Goal: Task Accomplishment & Management: Use online tool/utility

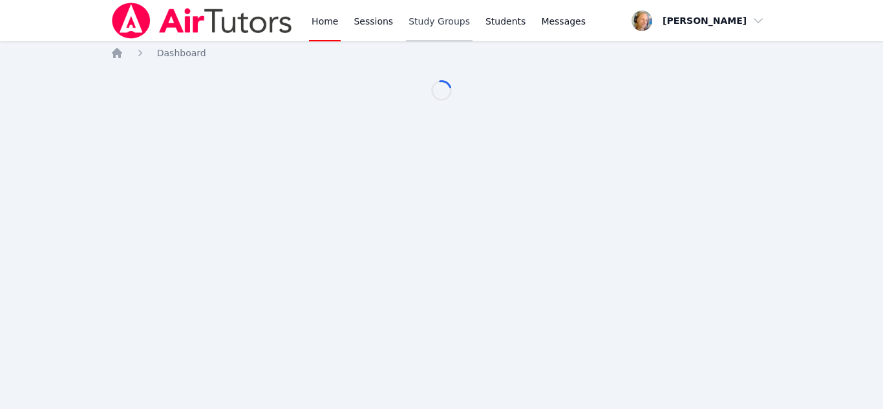
drag, startPoint x: 0, startPoint y: 0, endPoint x: 417, endPoint y: 24, distance: 417.4
click at [419, 26] on link "Study Groups" at bounding box center [439, 20] width 67 height 41
click at [417, 24] on link "Study Groups" at bounding box center [439, 20] width 67 height 41
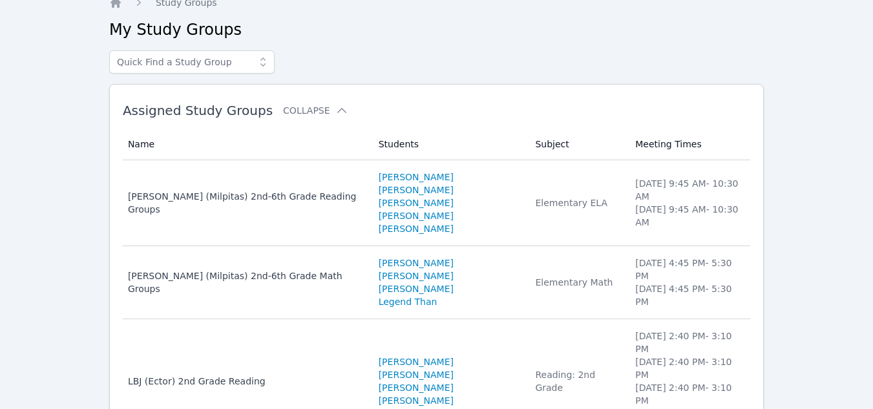
scroll to position [129, 0]
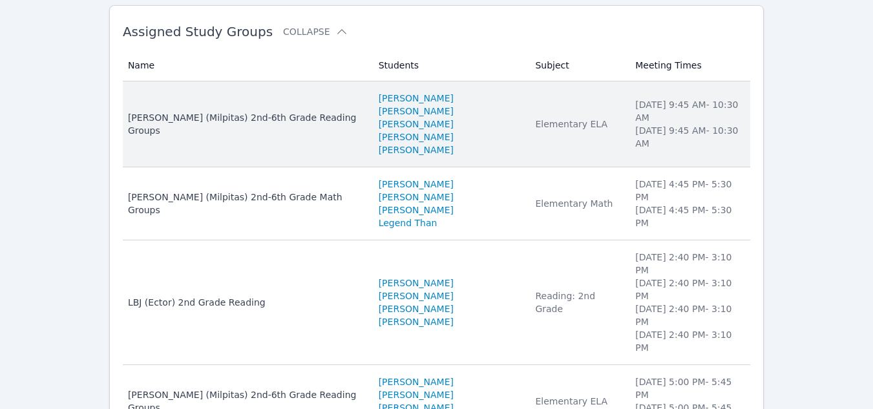
click at [697, 138] on td "Meeting Times Tuesday 9:45 AM - 10:30 AM Friday 9:45 AM - 10:30 AM" at bounding box center [688, 124] width 123 height 86
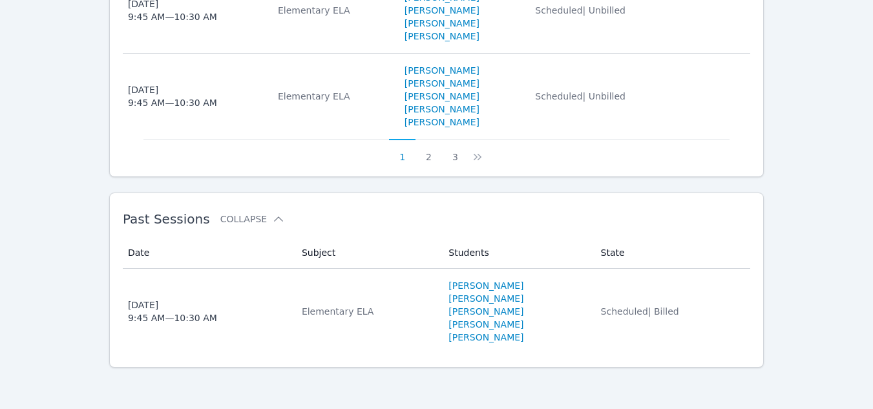
scroll to position [1194, 0]
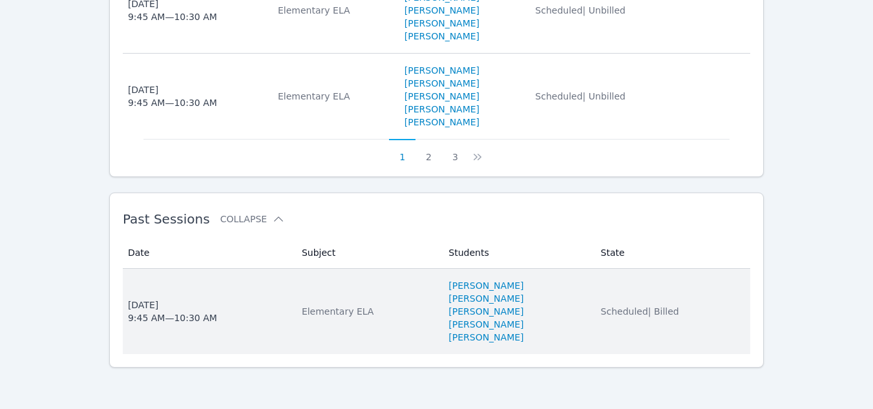
click at [585, 307] on li "Hussain Jan" at bounding box center [516, 311] width 136 height 13
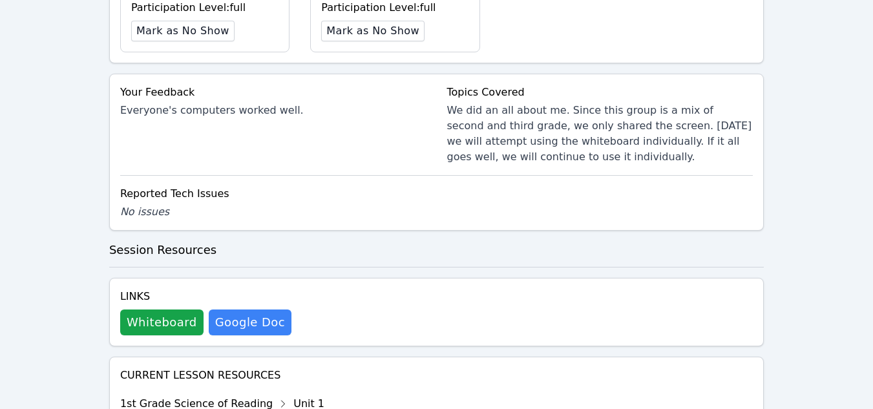
scroll to position [581, 0]
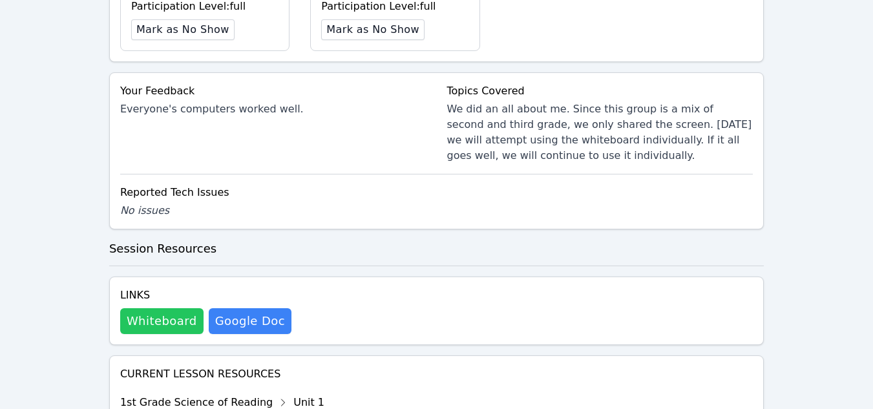
click at [138, 314] on button "Whiteboard" at bounding box center [161, 321] width 83 height 26
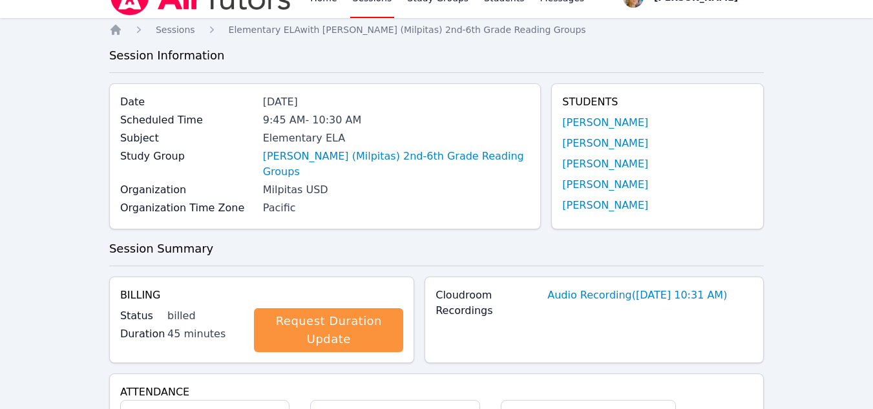
scroll to position [0, 0]
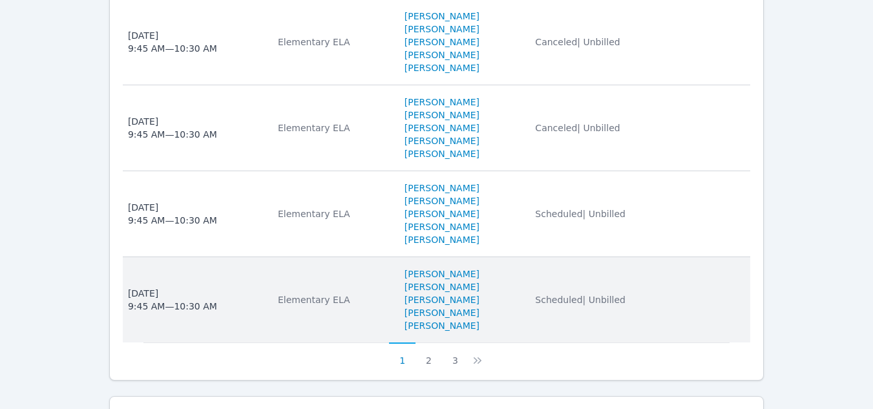
scroll to position [1129, 0]
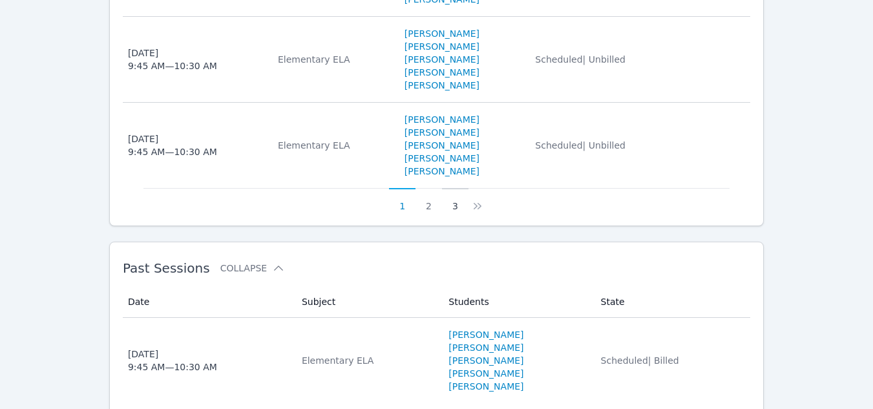
click at [457, 213] on button "3" at bounding box center [455, 200] width 26 height 25
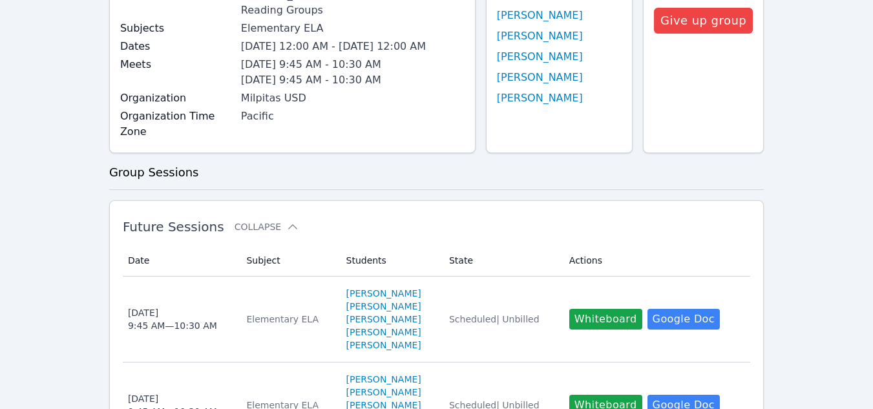
scroll to position [528, 0]
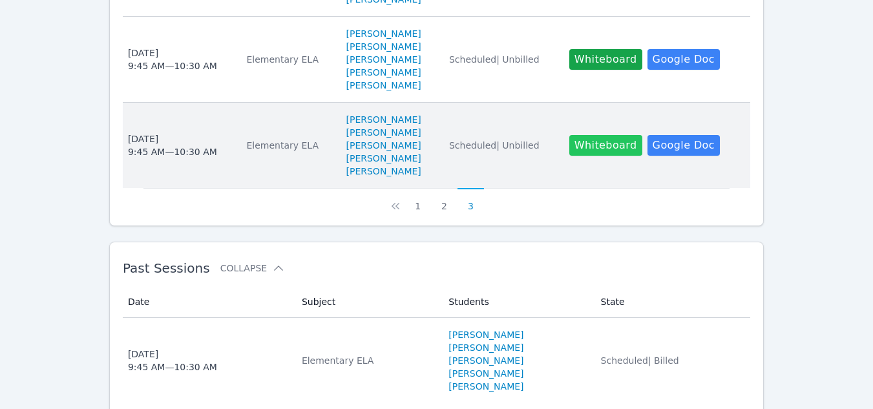
click at [601, 156] on button "Whiteboard" at bounding box center [605, 145] width 73 height 21
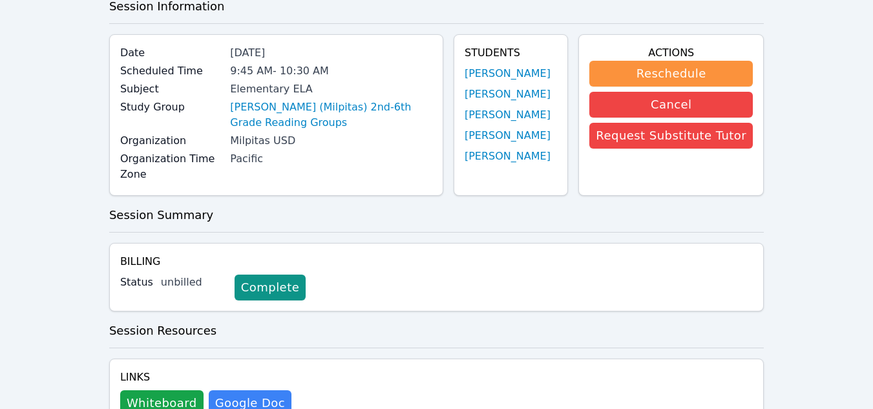
scroll to position [194, 0]
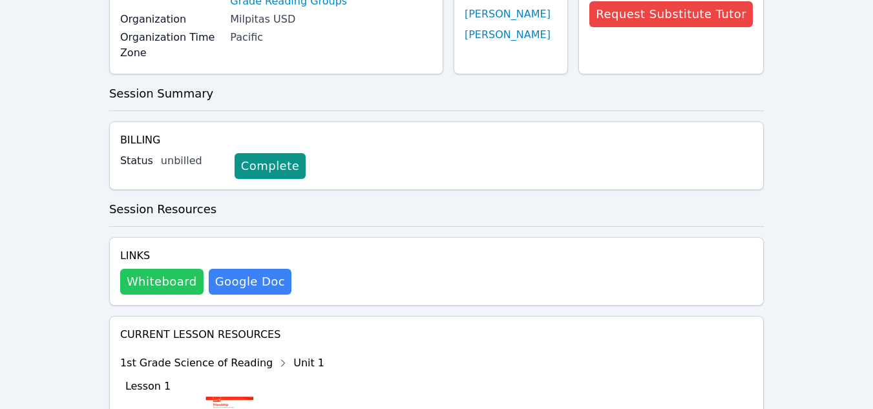
click at [154, 287] on button "Whiteboard" at bounding box center [161, 282] width 83 height 26
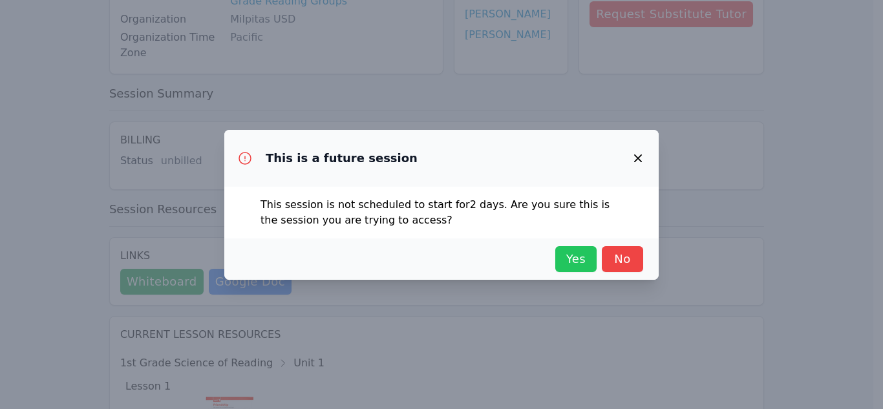
click at [576, 255] on span "Yes" at bounding box center [575, 259] width 28 height 18
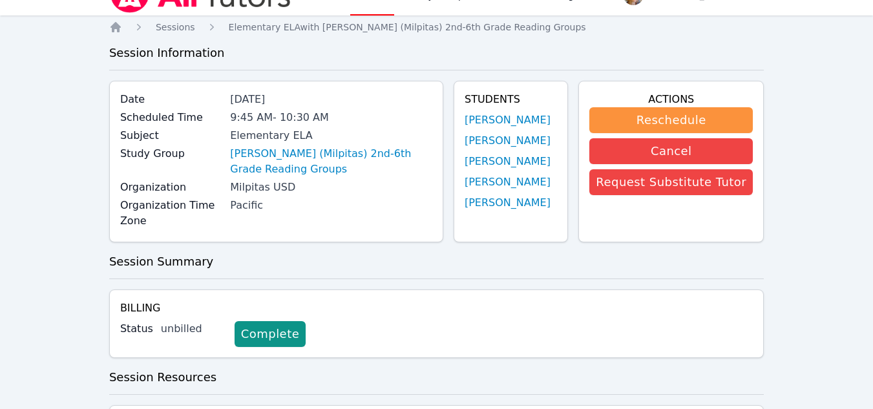
scroll to position [0, 0]
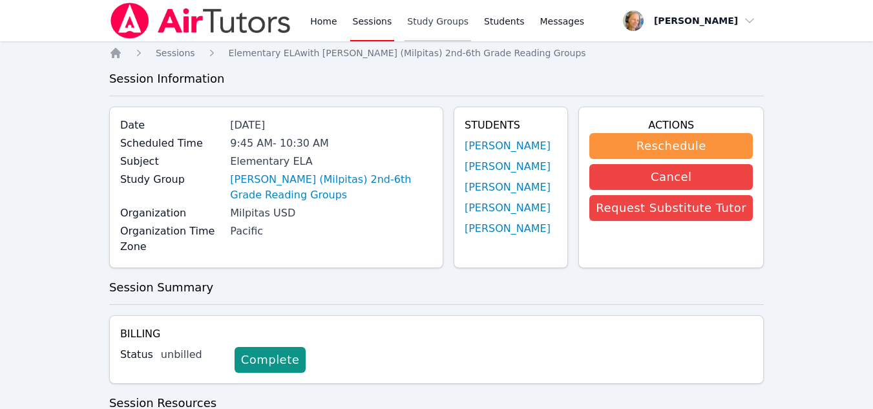
click at [406, 17] on link "Study Groups" at bounding box center [437, 20] width 67 height 41
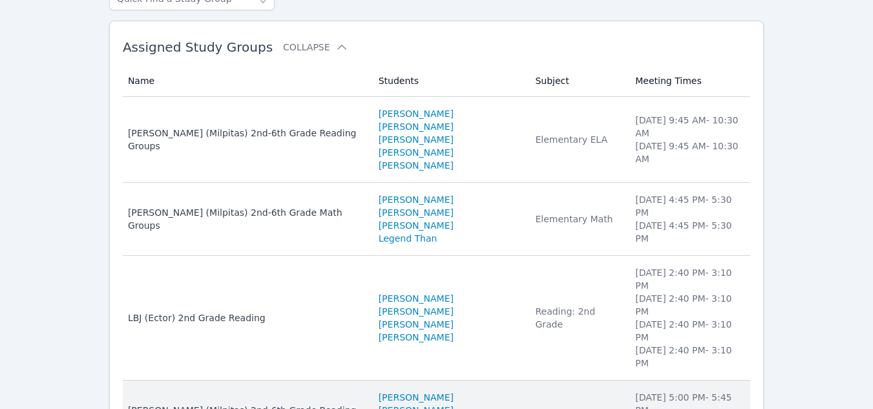
scroll to position [129, 0]
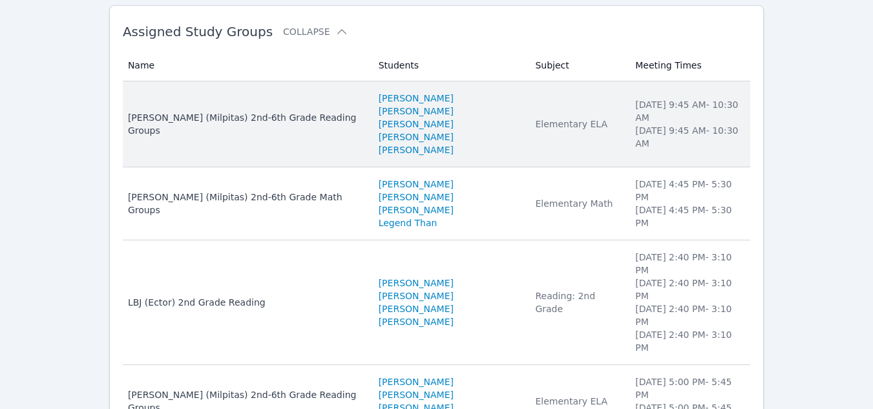
click at [527, 111] on td "Subject Elementary ELA" at bounding box center [577, 124] width 100 height 86
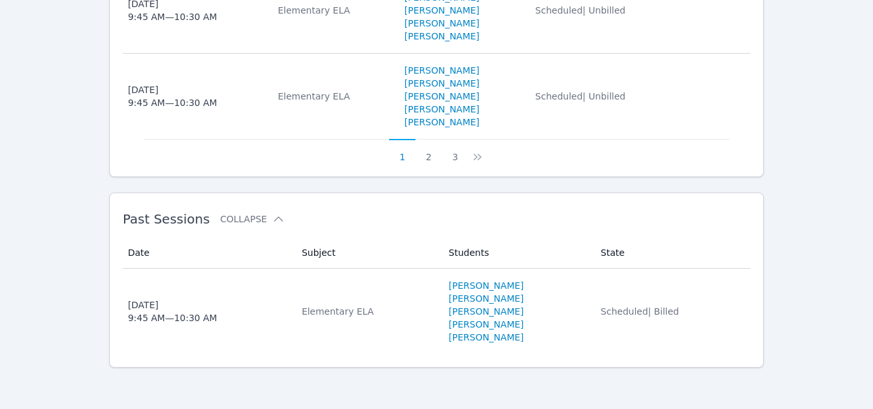
scroll to position [1194, 0]
click at [448, 155] on button "3" at bounding box center [455, 151] width 26 height 25
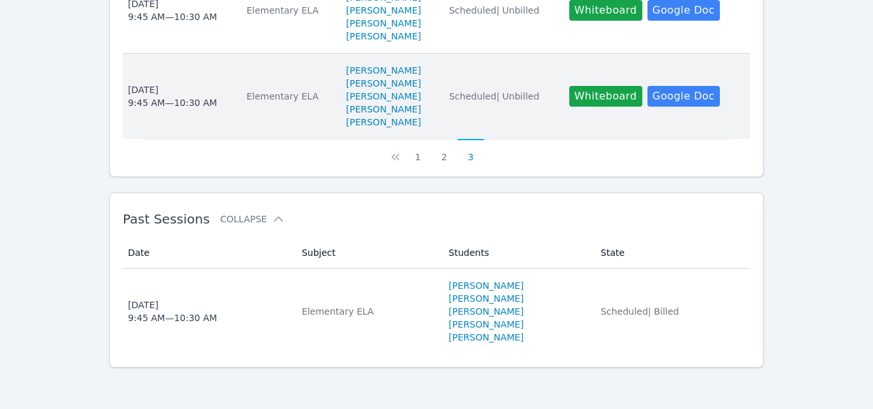
click at [490, 116] on td "State Scheduled | Unbilled" at bounding box center [501, 96] width 120 height 85
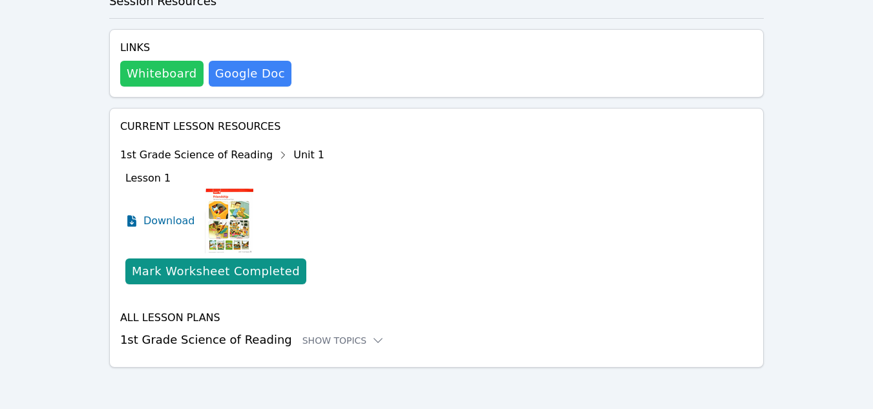
click at [137, 76] on button "Whiteboard" at bounding box center [161, 74] width 83 height 26
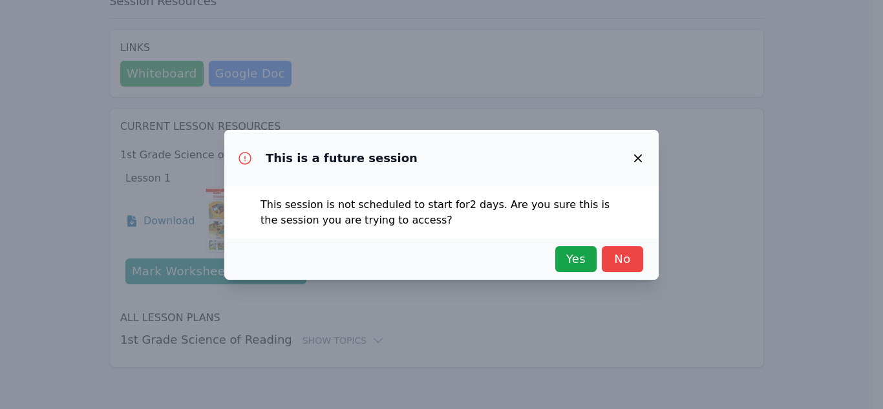
click at [580, 275] on div "Yes No" at bounding box center [441, 258] width 434 height 41
click at [576, 260] on span "Yes" at bounding box center [575, 259] width 28 height 18
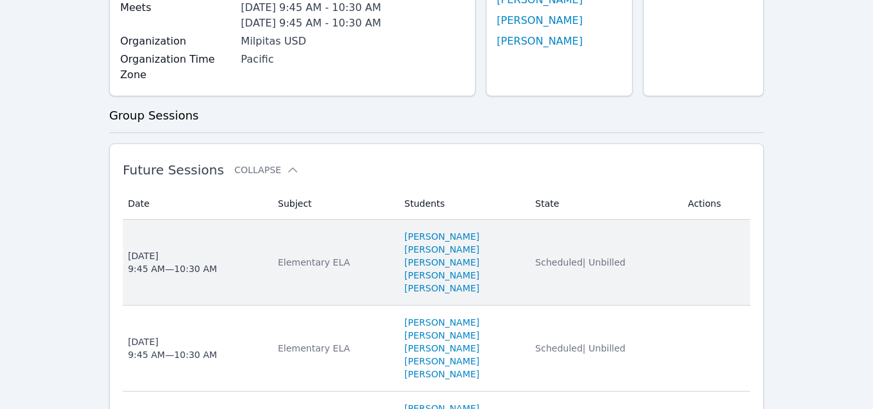
scroll to position [76, 0]
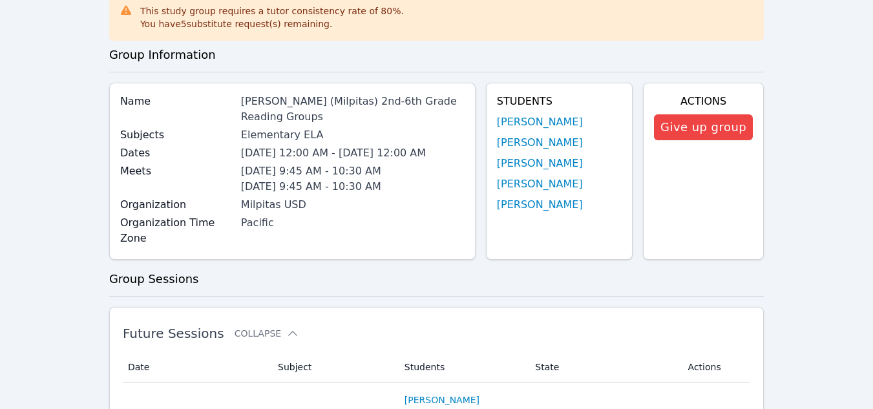
scroll to position [129, 0]
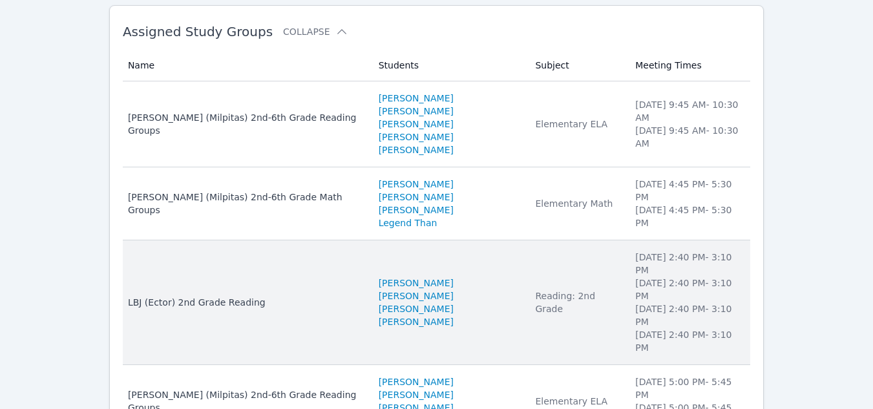
click at [527, 288] on td "Subject Reading: 2nd Grade" at bounding box center [577, 302] width 100 height 125
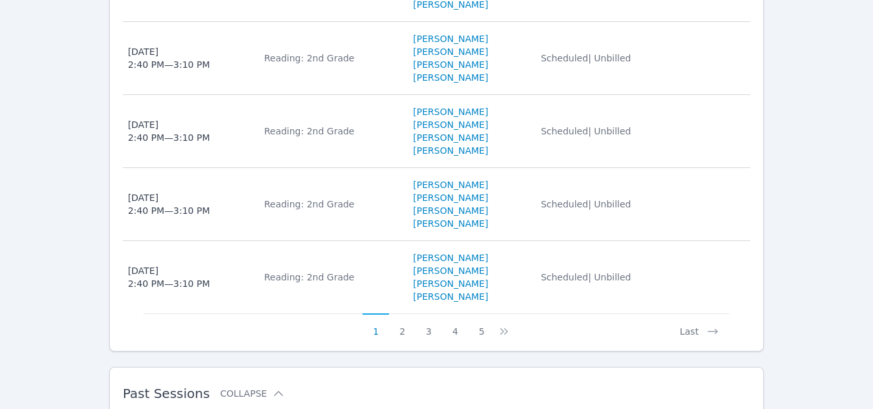
scroll to position [1098, 0]
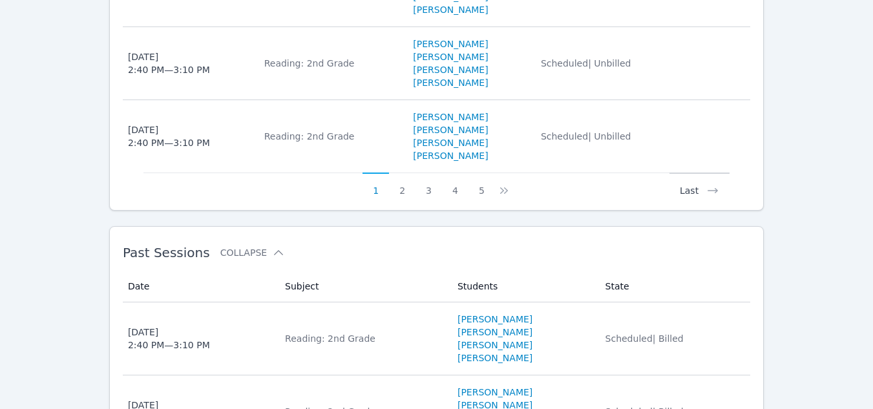
click at [687, 180] on button "Last" at bounding box center [699, 184] width 60 height 25
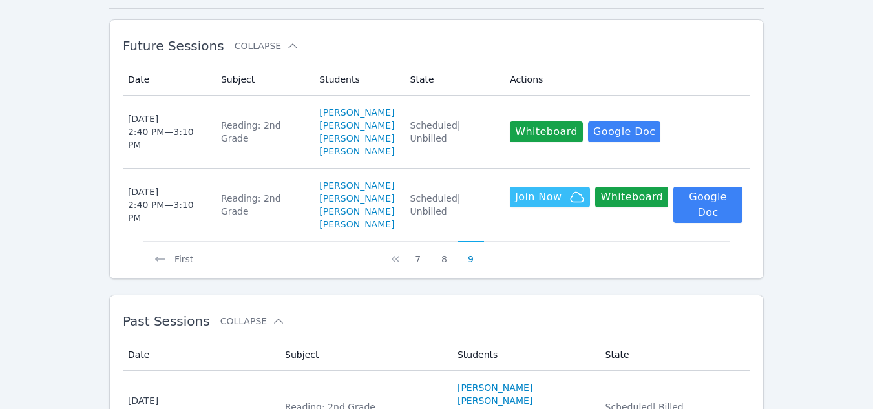
scroll to position [450, 0]
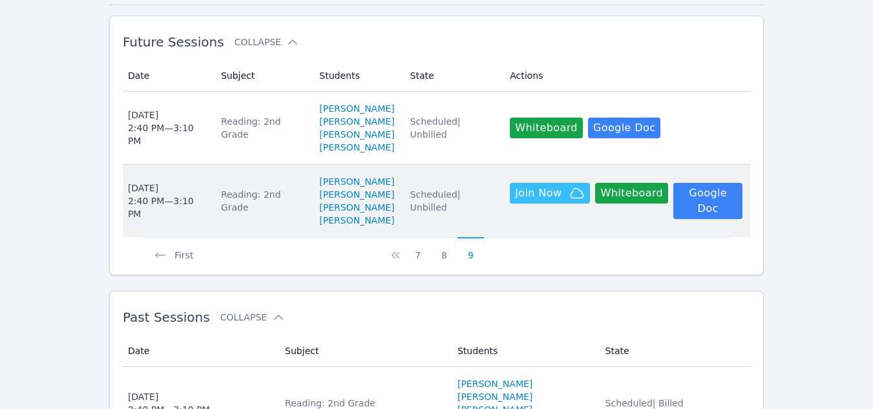
click at [421, 189] on span "Scheduled | Unbilled" at bounding box center [435, 200] width 50 height 23
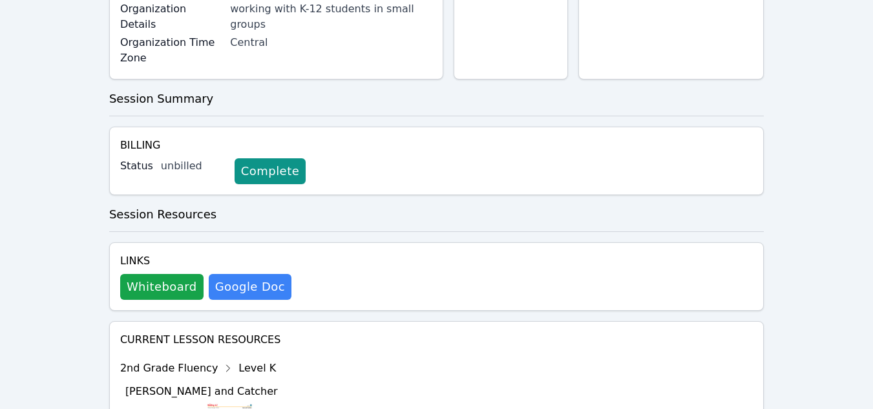
scroll to position [258, 0]
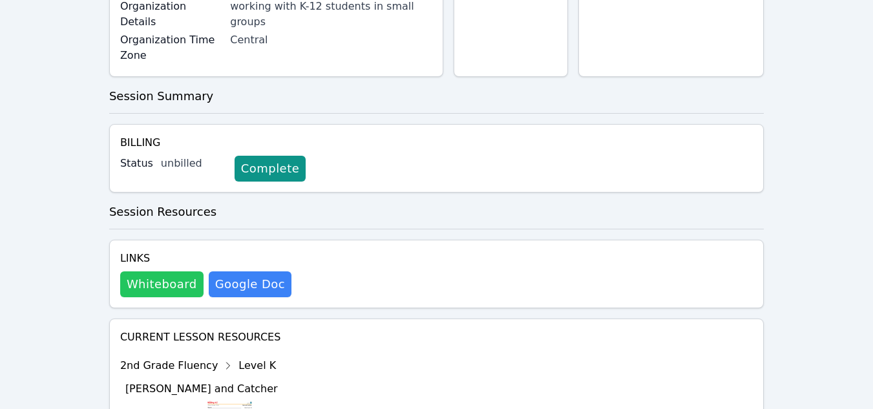
click at [154, 271] on button "Whiteboard" at bounding box center [161, 284] width 83 height 26
click at [154, 277] on button "Whiteboard" at bounding box center [161, 284] width 83 height 26
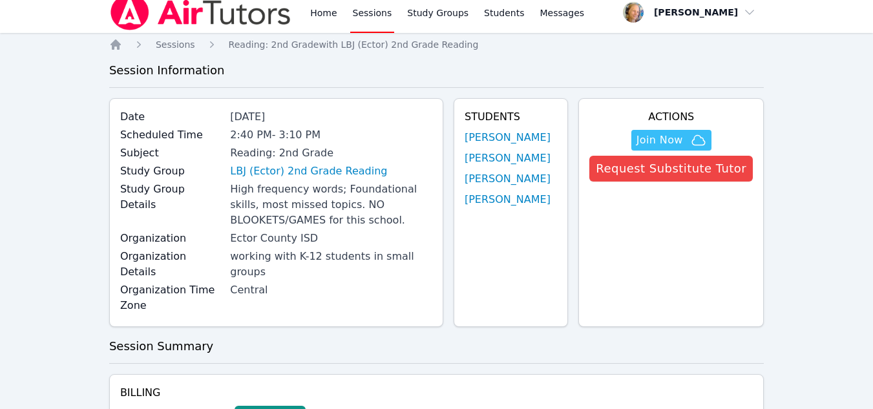
scroll to position [0, 0]
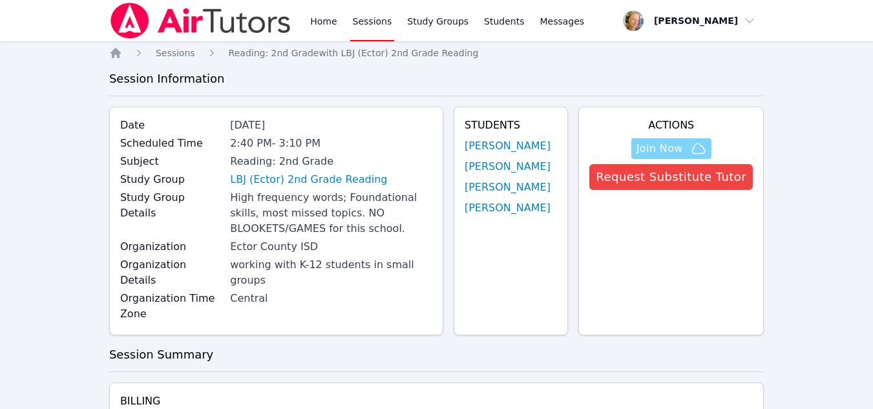
click at [690, 145] on span "Join Now" at bounding box center [671, 149] width 70 height 16
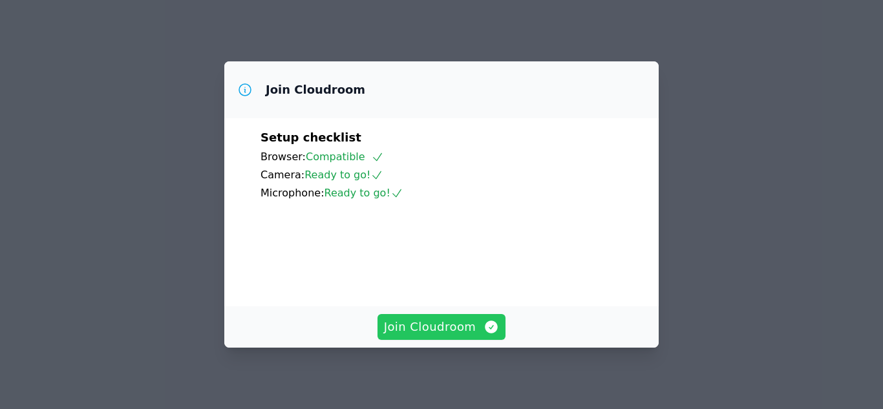
click at [448, 329] on span "Join Cloudroom" at bounding box center [442, 327] width 116 height 18
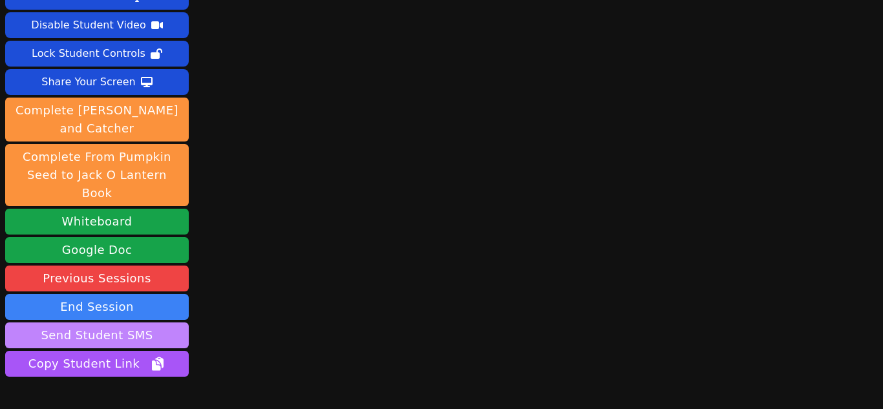
scroll to position [65, 0]
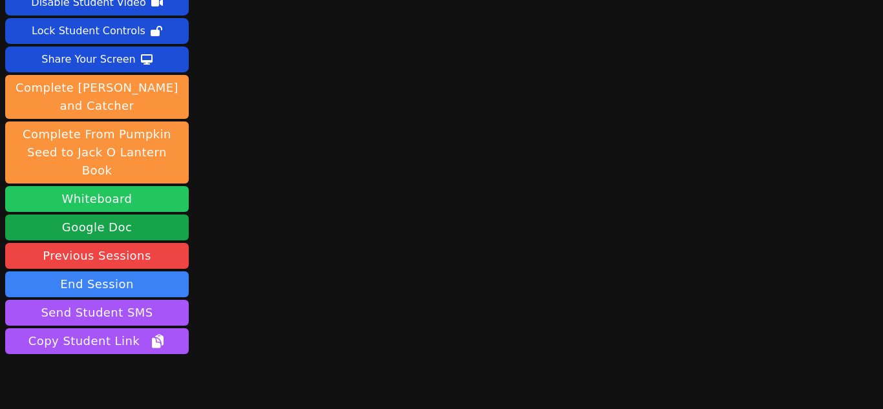
click at [89, 186] on button "Whiteboard" at bounding box center [96, 199] width 183 height 26
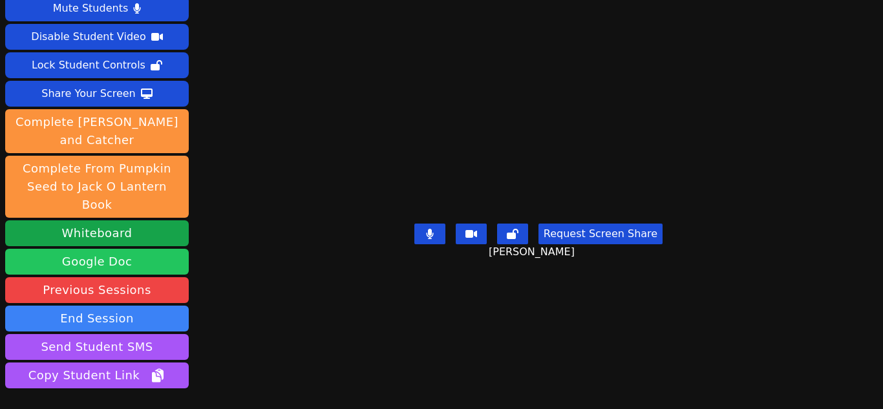
scroll to position [85, 0]
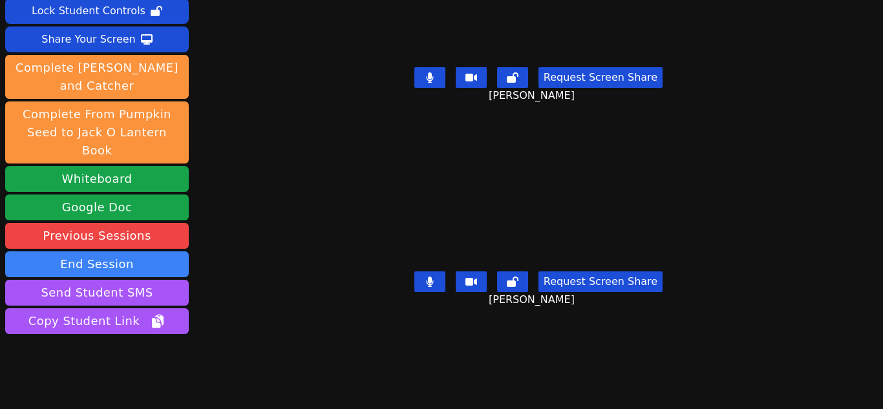
click at [417, 276] on button at bounding box center [429, 281] width 31 height 21
click at [418, 276] on button at bounding box center [429, 281] width 31 height 21
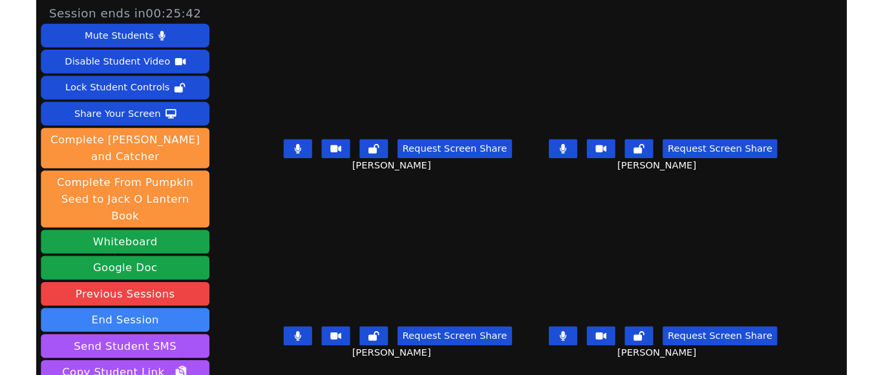
scroll to position [10, 0]
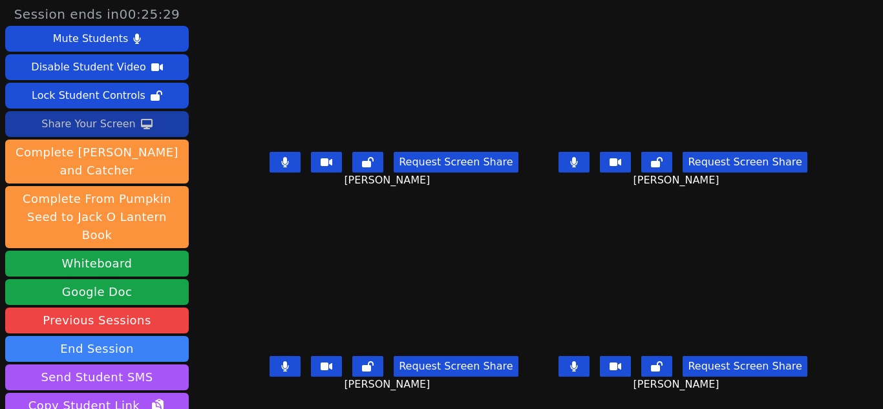
click at [134, 128] on button "Share Your Screen" at bounding box center [96, 124] width 183 height 26
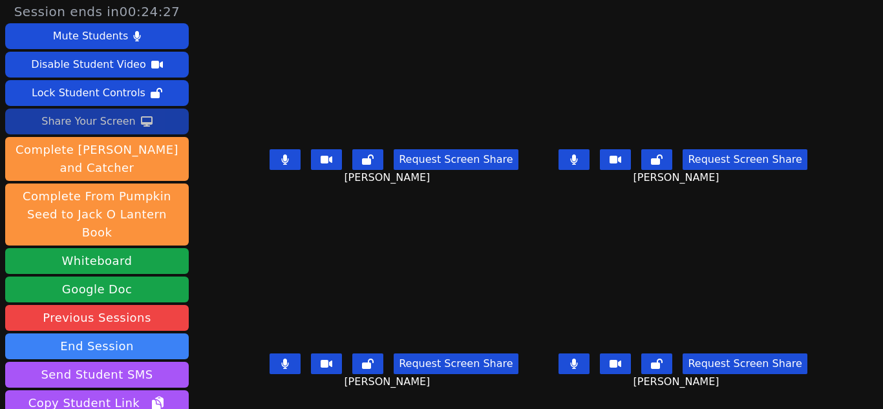
scroll to position [0, 0]
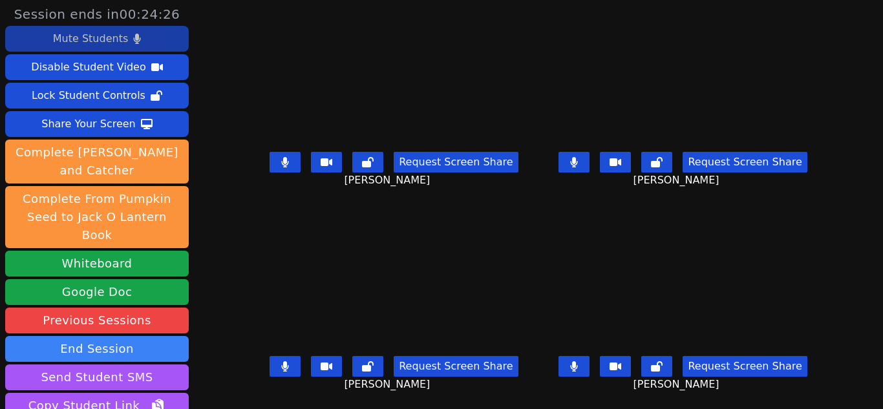
click at [98, 40] on div "Mute Students" at bounding box center [90, 38] width 75 height 21
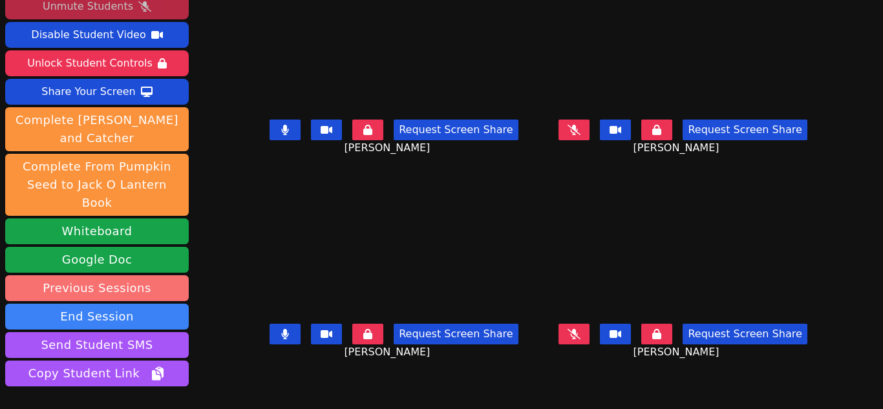
scroll to position [65, 0]
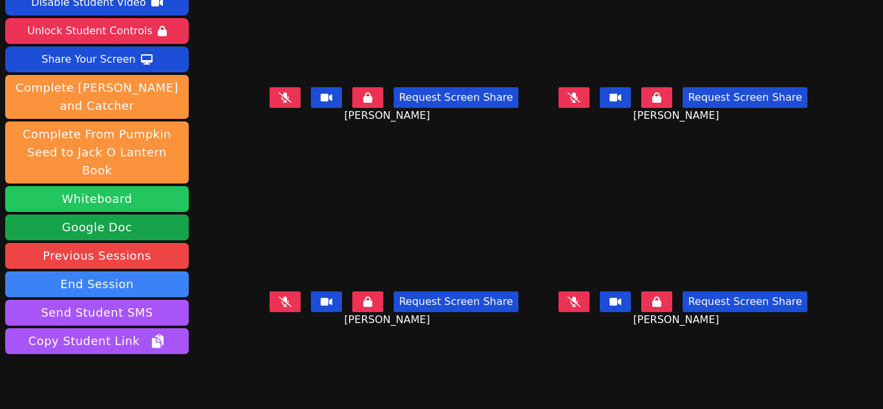
click at [133, 186] on button "Whiteboard" at bounding box center [96, 199] width 183 height 26
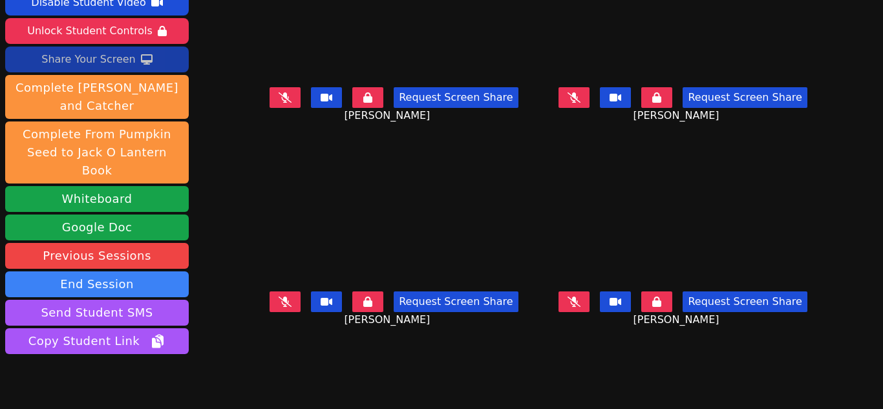
click at [114, 62] on div "Share Your Screen" at bounding box center [88, 59] width 94 height 21
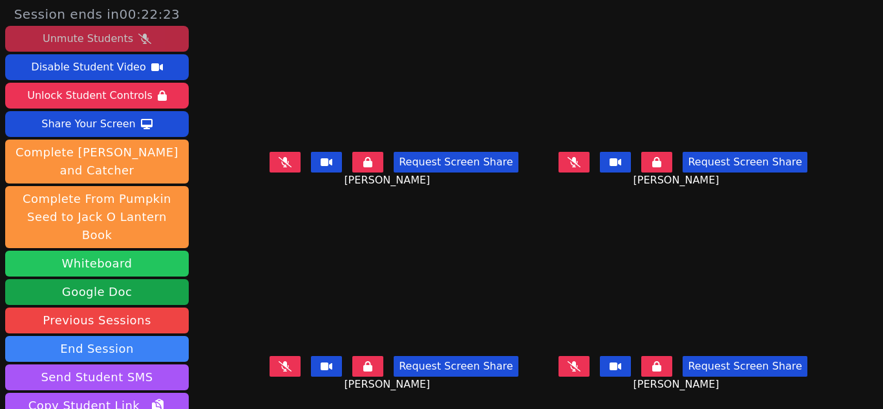
click at [112, 251] on button "Whiteboard" at bounding box center [96, 264] width 183 height 26
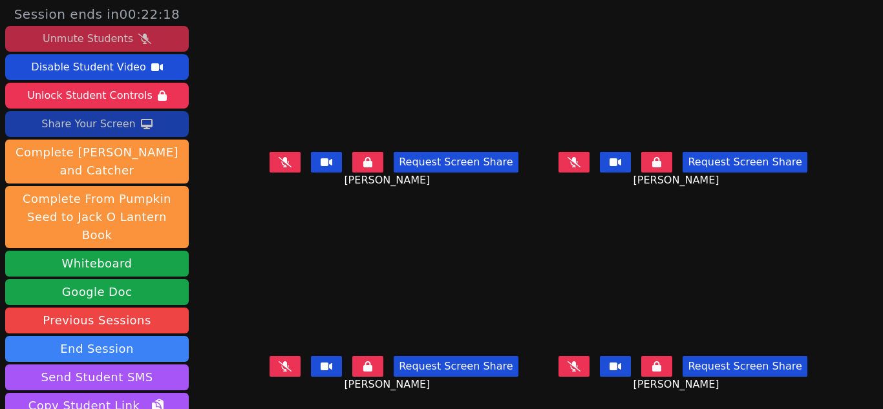
click at [72, 123] on div "Share Your Screen" at bounding box center [88, 124] width 94 height 21
click at [149, 251] on button "Whiteboard" at bounding box center [96, 264] width 183 height 26
click at [96, 129] on div "Share Your Screen" at bounding box center [88, 124] width 94 height 21
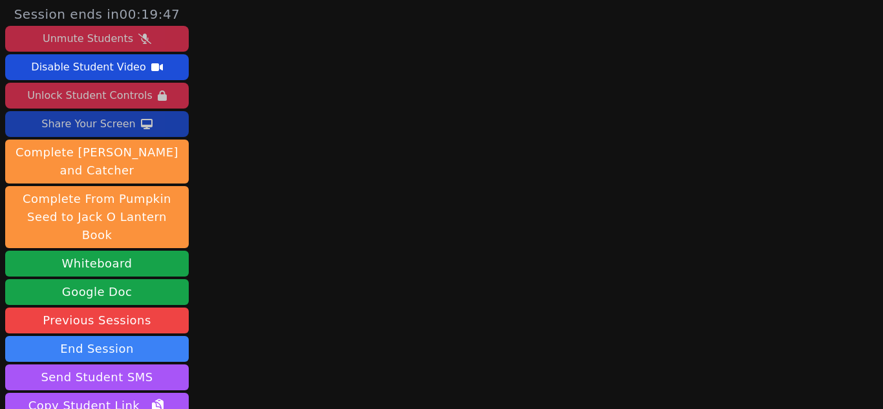
click at [123, 93] on div "Unlock Student Controls" at bounding box center [89, 95] width 125 height 21
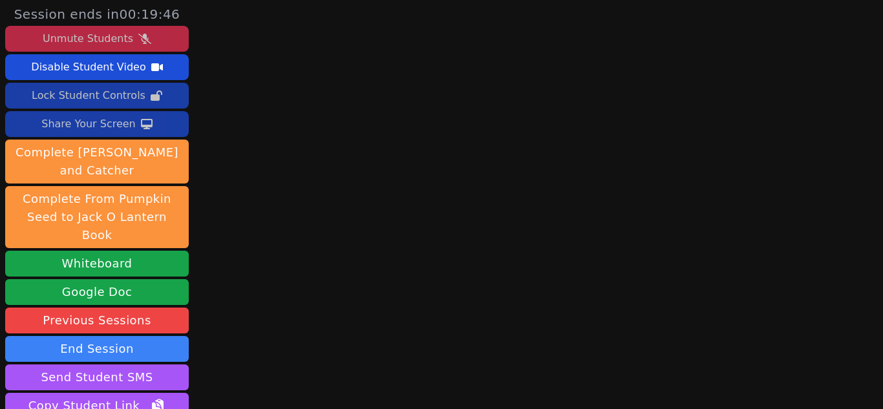
click at [139, 43] on icon at bounding box center [144, 39] width 13 height 10
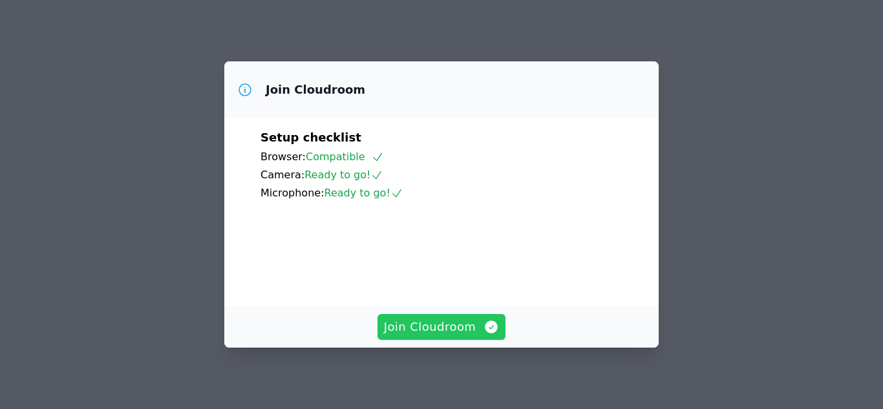
click at [437, 331] on span "Join Cloudroom" at bounding box center [442, 327] width 116 height 18
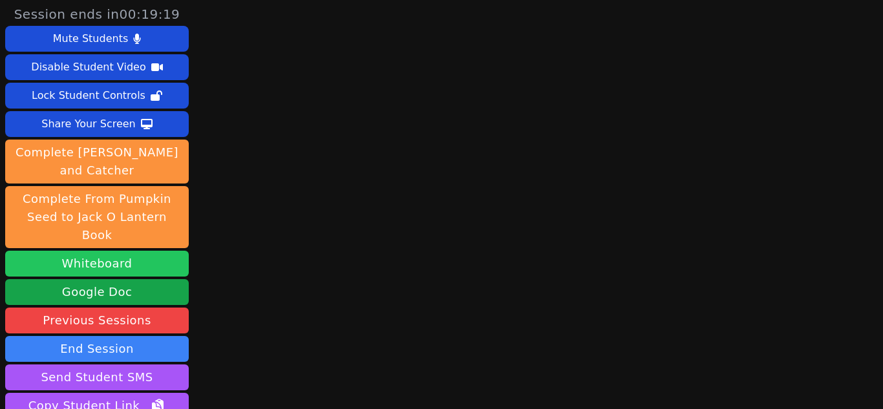
click at [99, 251] on button "Whiteboard" at bounding box center [96, 264] width 183 height 26
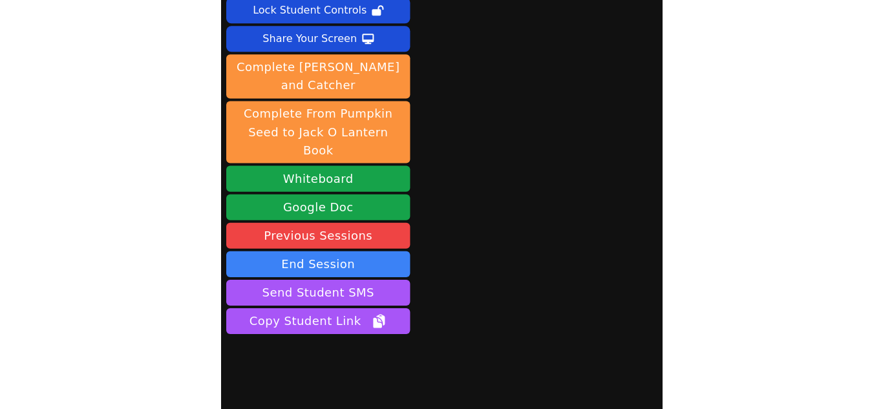
scroll to position [85, 0]
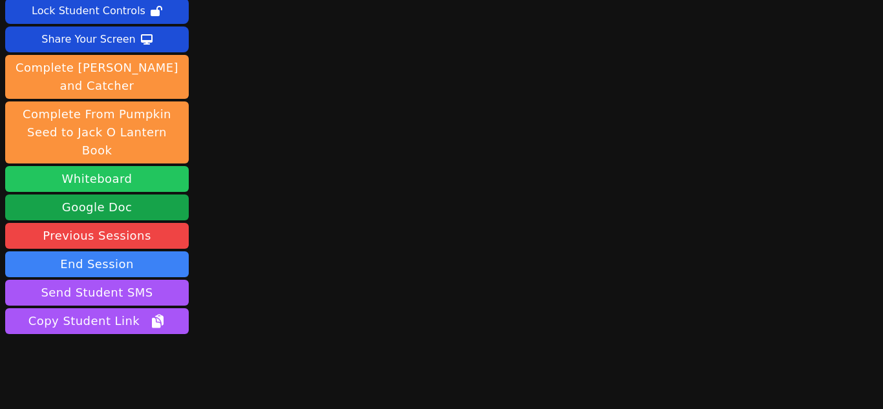
click at [143, 166] on button "Whiteboard" at bounding box center [96, 179] width 183 height 26
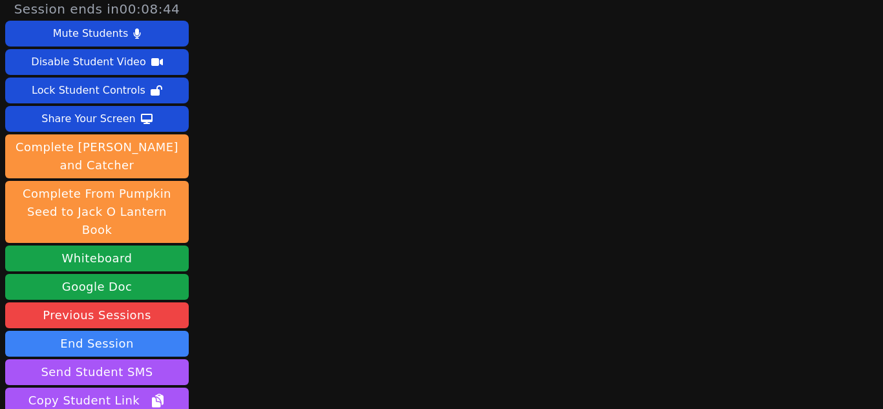
scroll to position [0, 0]
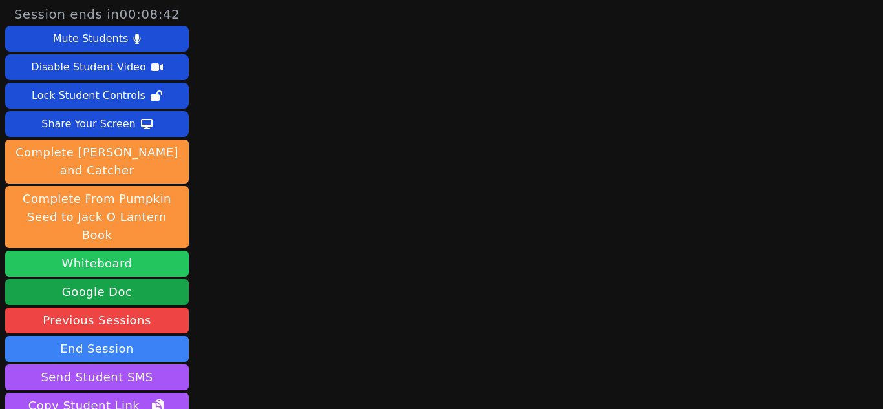
click at [103, 251] on button "Whiteboard" at bounding box center [96, 264] width 183 height 26
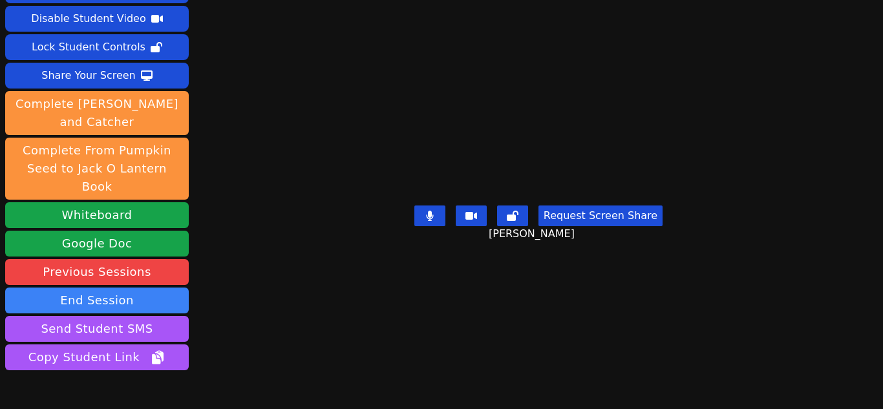
scroll to position [85, 0]
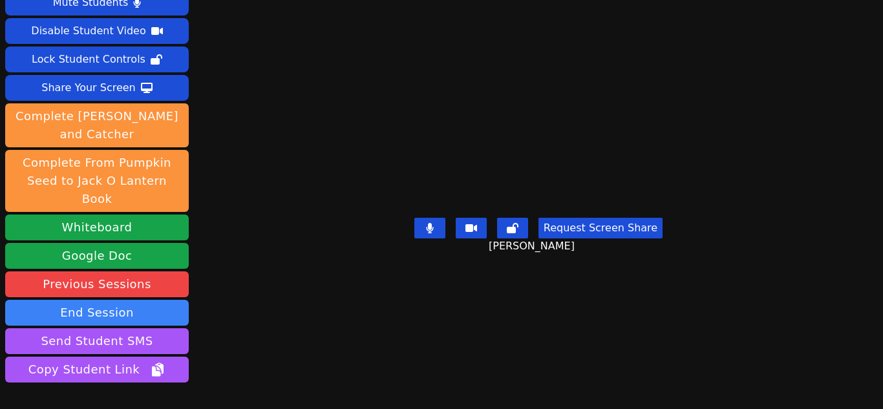
scroll to position [0, 0]
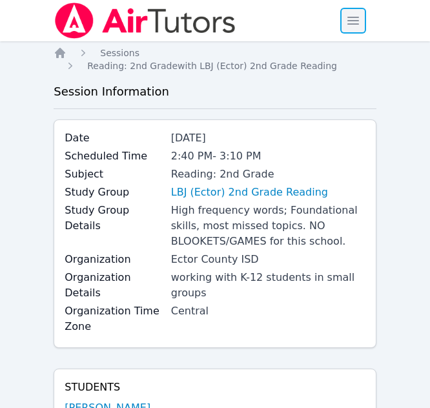
click at [355, 25] on span "button" at bounding box center [353, 20] width 28 height 28
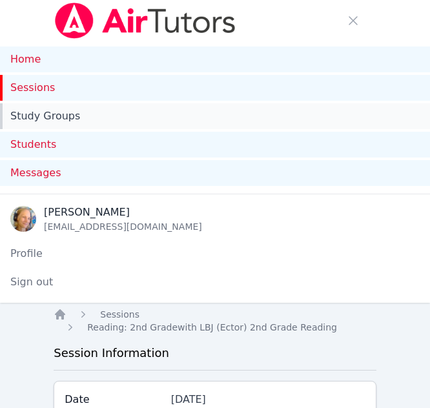
click at [59, 109] on link "Study Groups" at bounding box center [215, 116] width 430 height 26
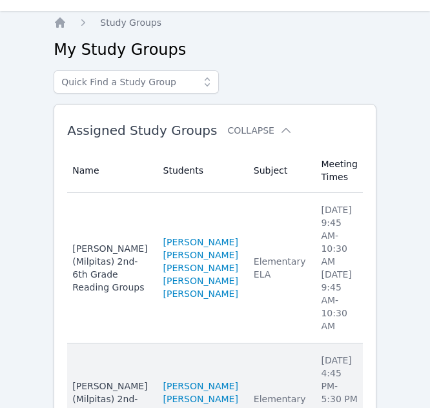
scroll to position [388, 0]
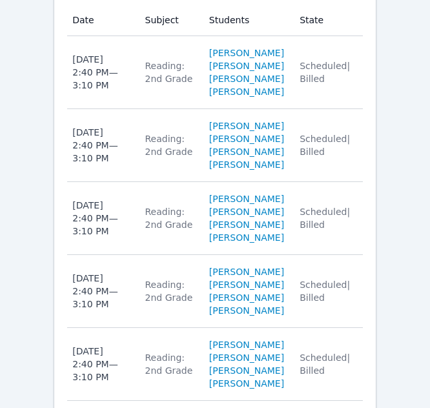
scroll to position [2132, 0]
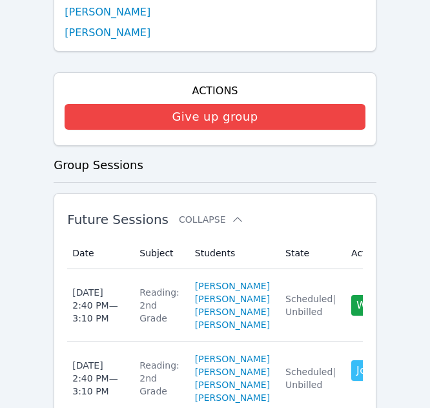
scroll to position [1144, 0]
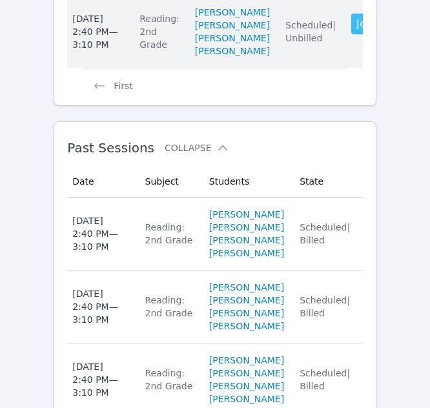
click at [286, 43] on span "Scheduled | Unbilled" at bounding box center [311, 31] width 50 height 23
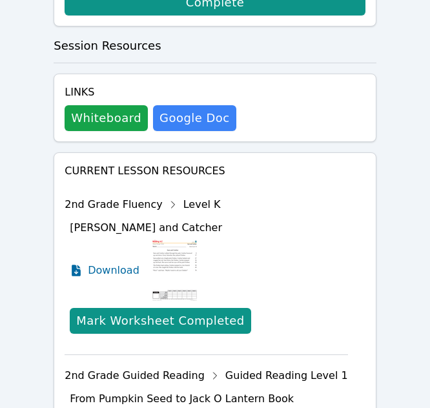
scroll to position [950, 0]
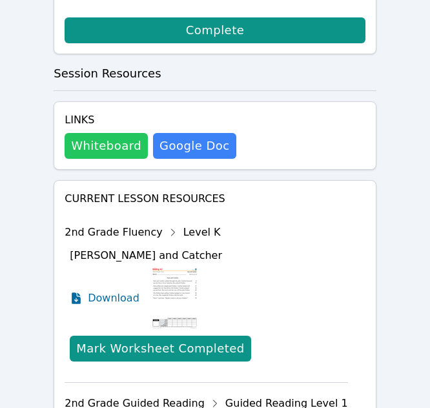
click at [116, 151] on button "Whiteboard" at bounding box center [106, 146] width 83 height 26
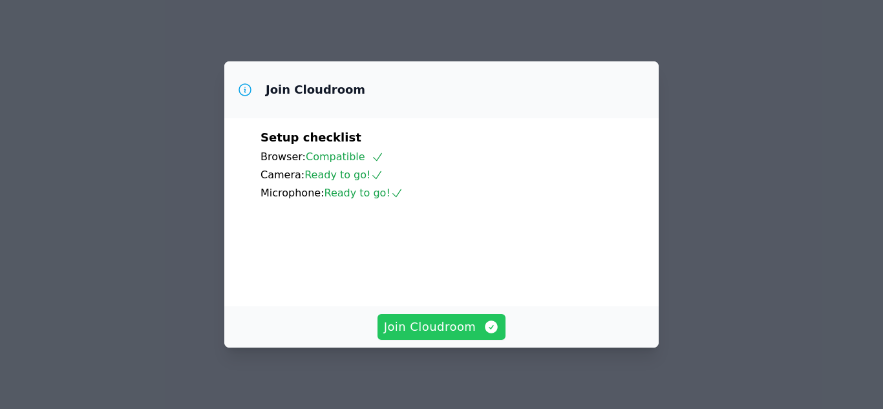
click at [442, 331] on span "Join Cloudroom" at bounding box center [442, 327] width 116 height 18
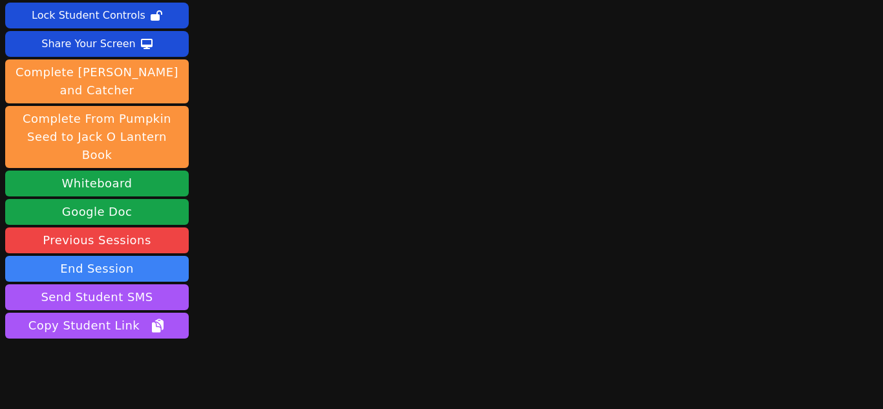
scroll to position [85, 0]
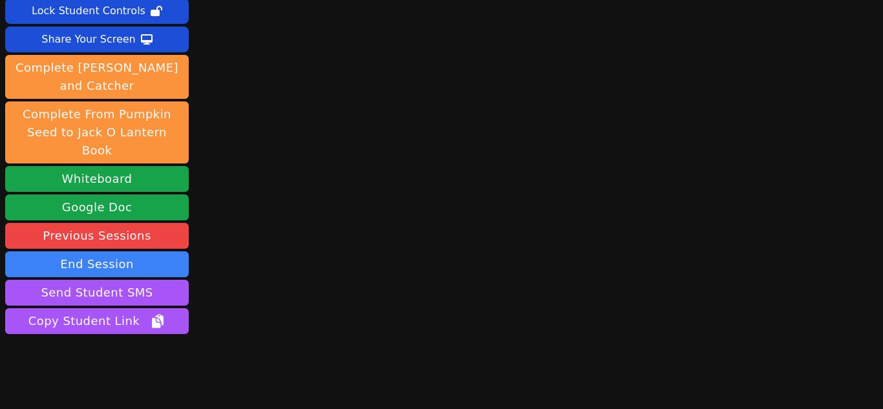
drag, startPoint x: 112, startPoint y: 392, endPoint x: 105, endPoint y: 393, distance: 7.4
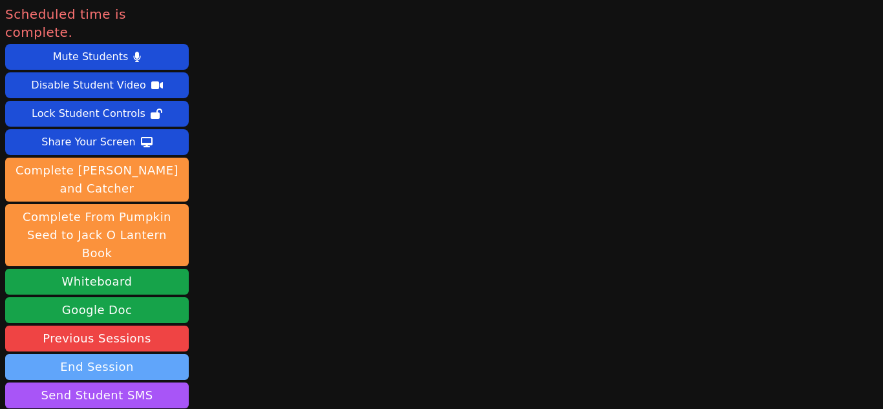
click at [109, 354] on button "End Session" at bounding box center [96, 367] width 183 height 26
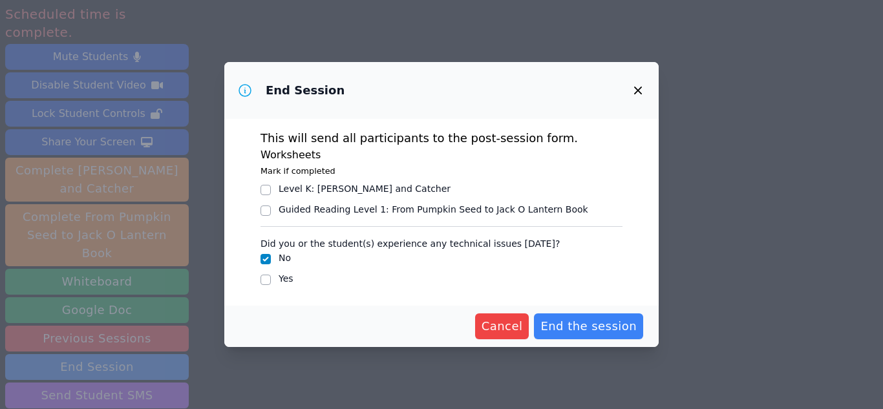
click at [273, 281] on div "Yes" at bounding box center [441, 280] width 362 height 16
click at [280, 280] on label "Yes" at bounding box center [285, 278] width 15 height 10
click at [271, 280] on input "Yes" at bounding box center [265, 280] width 10 height 10
checkbox input "true"
checkbox input "false"
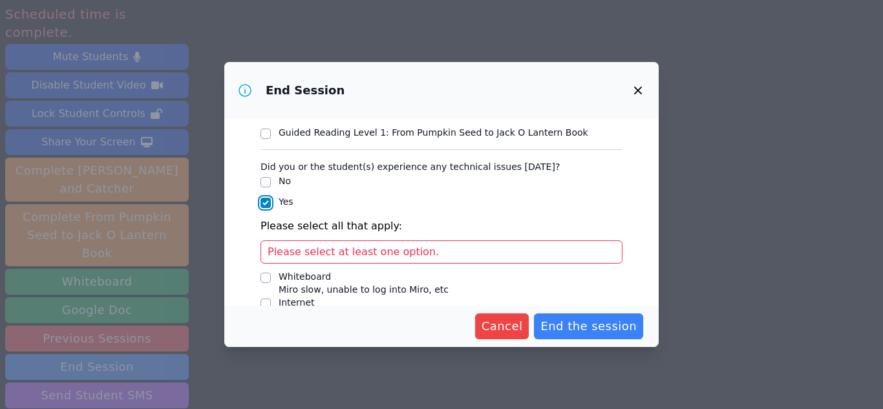
scroll to position [176, 0]
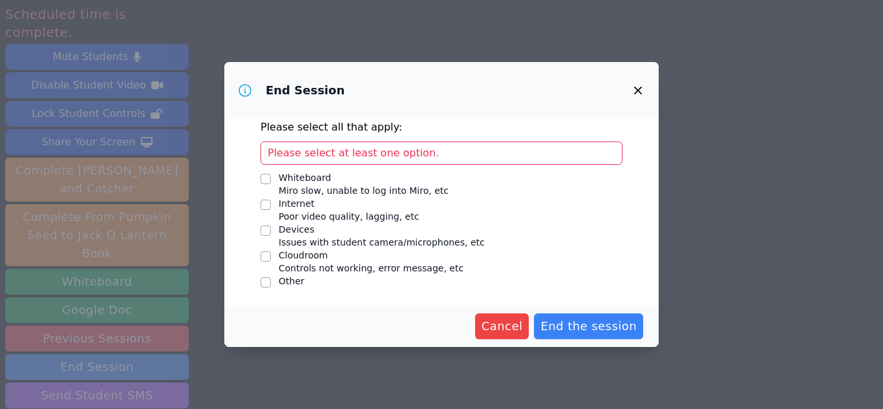
click at [315, 178] on div "Whiteboard" at bounding box center [363, 177] width 170 height 13
click at [271, 178] on input "Whiteboard Miro slow, unable to log into Miro, etc" at bounding box center [265, 179] width 10 height 10
checkbox input "true"
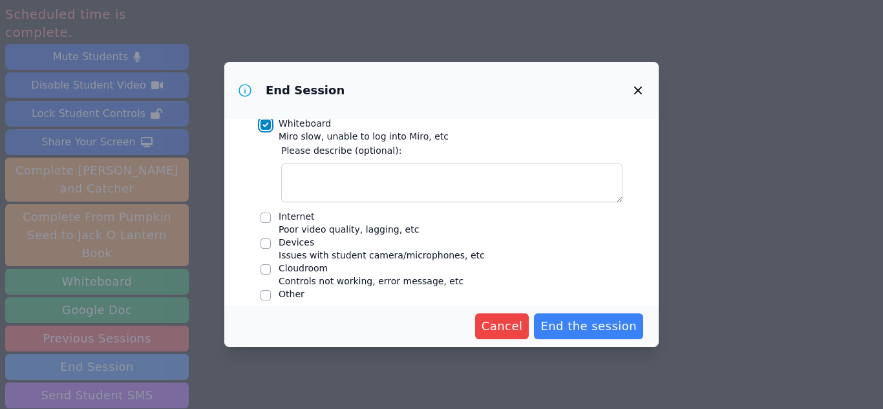
scroll to position [212, 0]
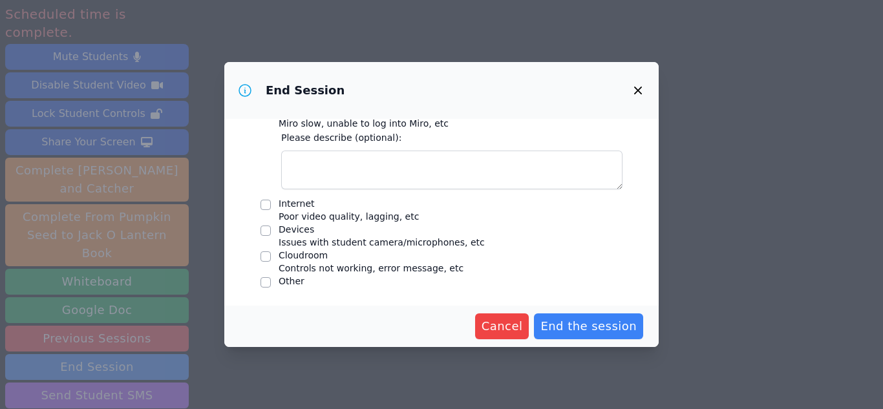
click at [295, 282] on div "Other" at bounding box center [291, 281] width 26 height 13
click at [271, 282] on input "Other" at bounding box center [265, 282] width 10 height 10
checkbox input "true"
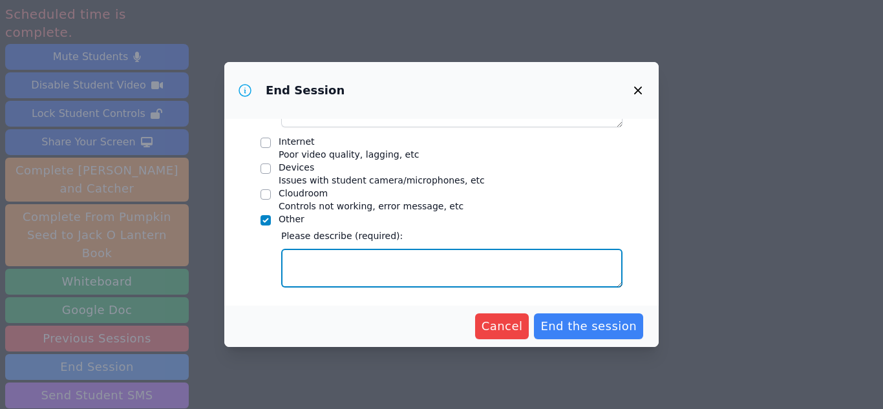
click at [316, 271] on textarea "Other" at bounding box center [451, 268] width 341 height 39
type textarea "st"
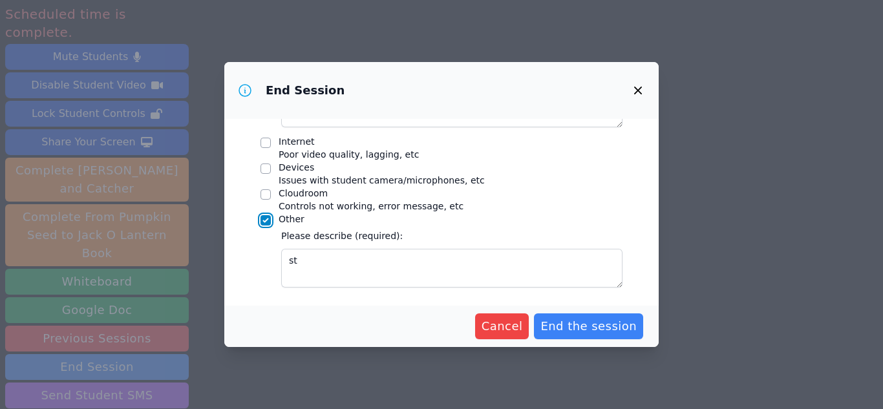
click at [264, 224] on input "Other" at bounding box center [265, 220] width 10 height 10
checkbox input "false"
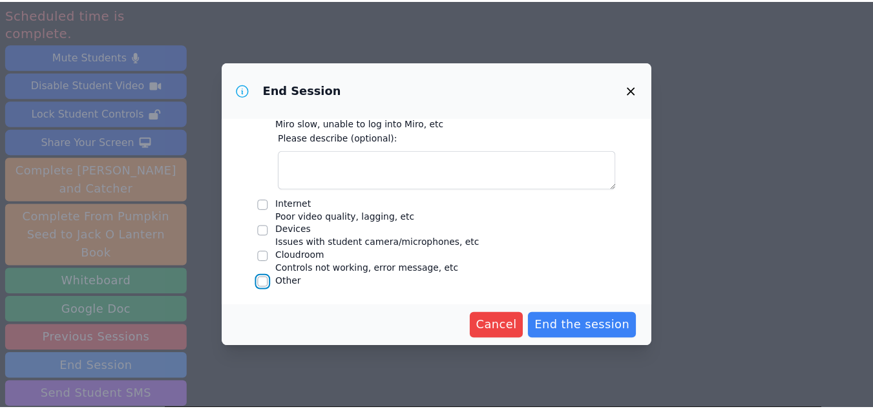
scroll to position [212, 0]
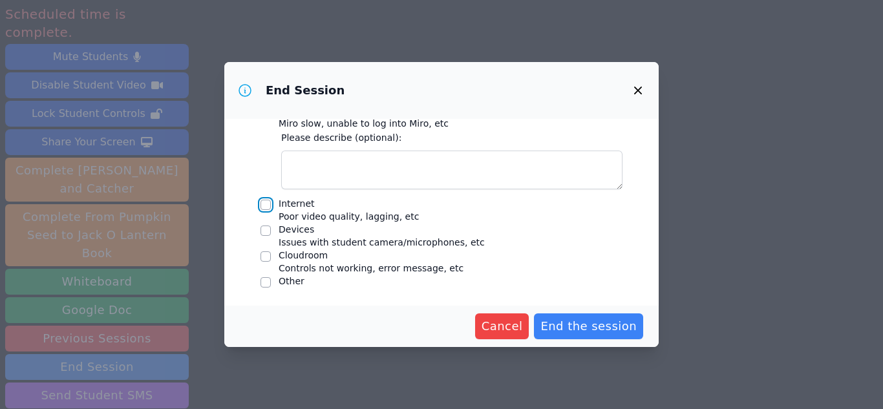
click at [268, 206] on input "Internet Poor video quality, lagging, etc" at bounding box center [265, 205] width 10 height 10
checkbox input "true"
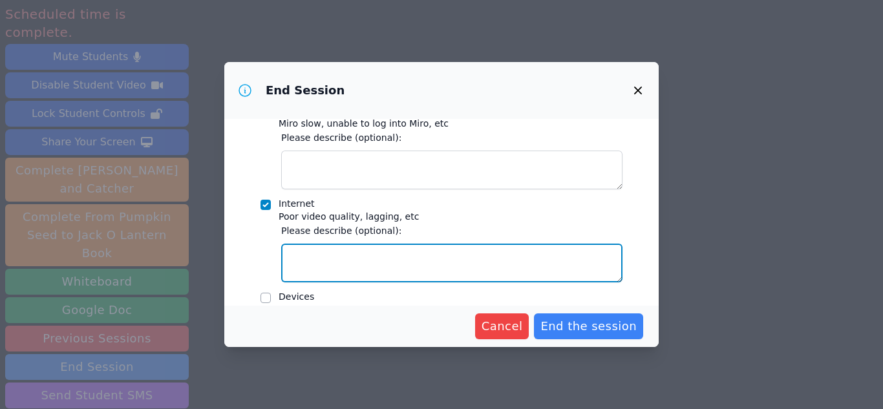
click at [333, 269] on textarea "Internet Poor video quality, lagging, etc" at bounding box center [451, 263] width 341 height 39
type textarea "students came back for a minute and said internet went down."
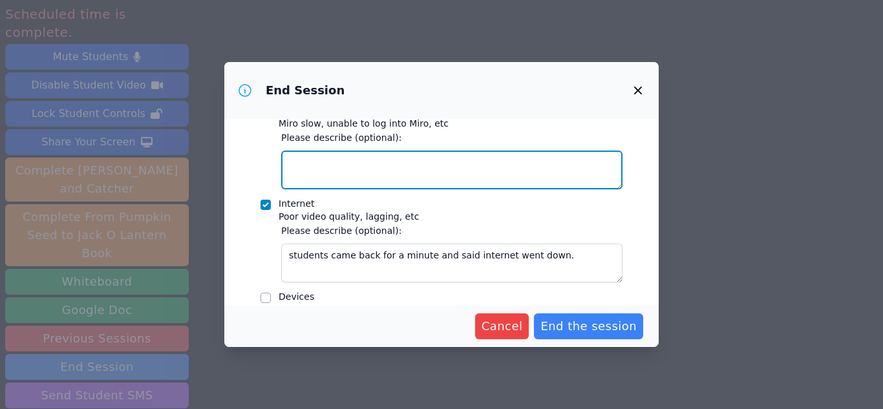
click at [351, 169] on textarea "Whiteboard Miro slow, unable to log into Miro, etc" at bounding box center [451, 170] width 341 height 39
type textarea "freezing"
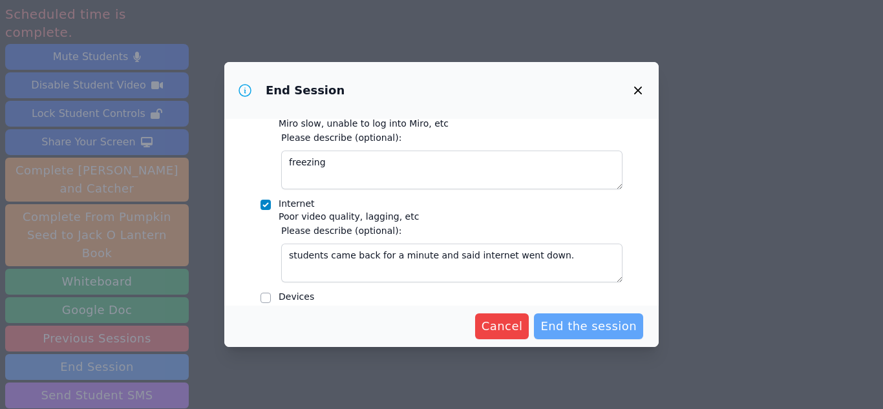
click at [580, 329] on span "End the session" at bounding box center [588, 326] width 96 height 18
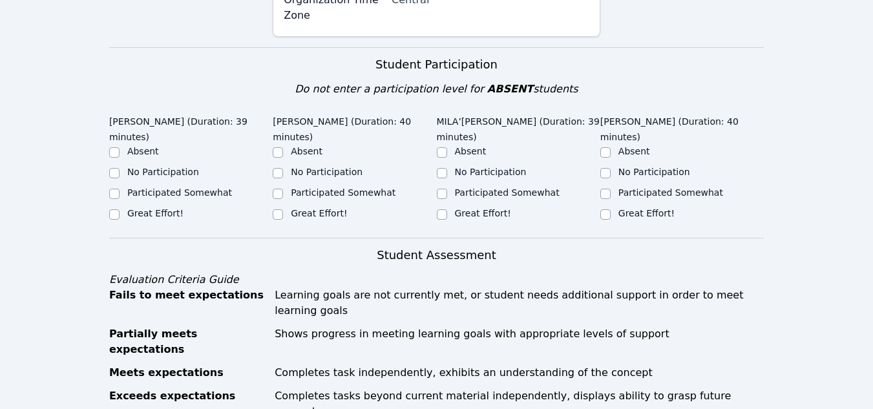
scroll to position [258, 0]
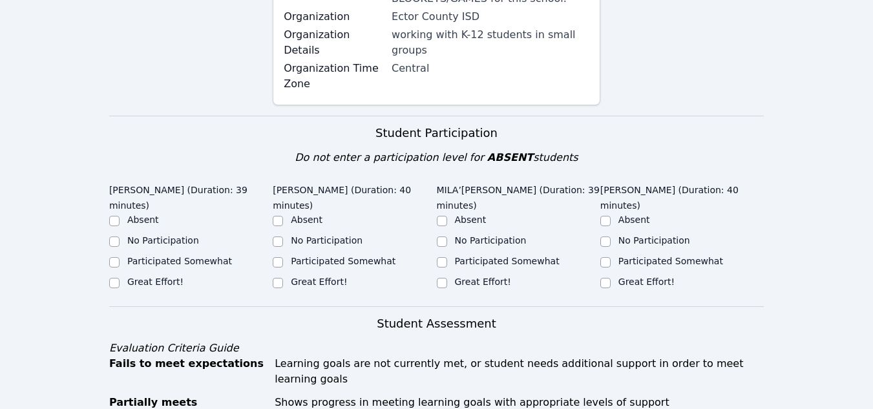
click at [315, 214] on label "Absent" at bounding box center [307, 219] width 32 height 10
click at [283, 216] on input "Absent" at bounding box center [278, 221] width 10 height 10
checkbox input "true"
drag, startPoint x: 313, startPoint y: 251, endPoint x: 275, endPoint y: 251, distance: 38.8
click at [313, 277] on label "Great Effort!" at bounding box center [319, 282] width 56 height 10
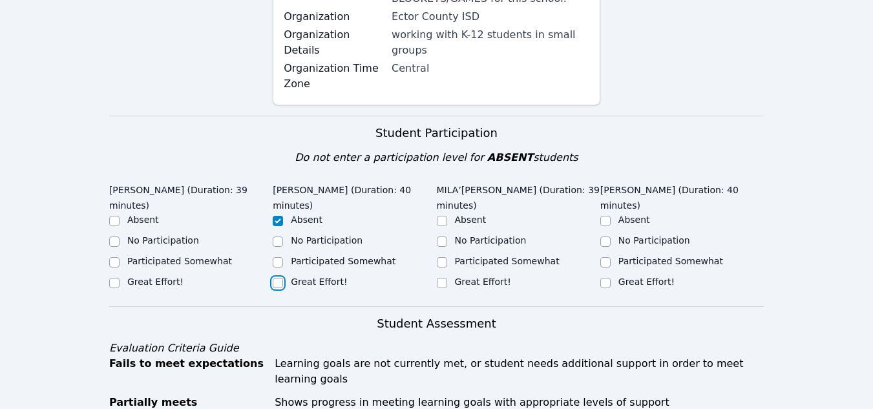
click at [283, 278] on input "Great Effort!" at bounding box center [278, 283] width 10 height 10
checkbox input "true"
checkbox input "false"
click at [176, 277] on label "Great Effort!" at bounding box center [155, 282] width 56 height 10
click at [120, 278] on input "Great Effort!" at bounding box center [114, 283] width 10 height 10
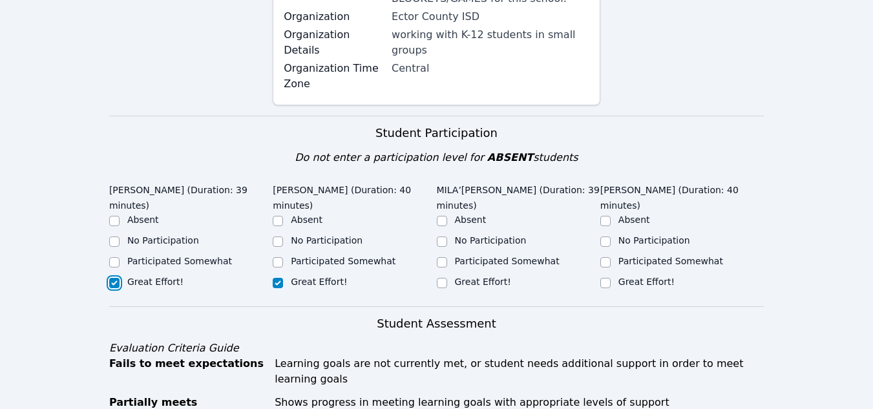
checkbox input "true"
drag, startPoint x: 502, startPoint y: 266, endPoint x: 534, endPoint y: 268, distance: 32.4
click at [501, 277] on label "Great Effort!" at bounding box center [483, 282] width 56 height 10
click at [447, 278] on input "Great Effort!" at bounding box center [442, 283] width 10 height 10
checkbox input "true"
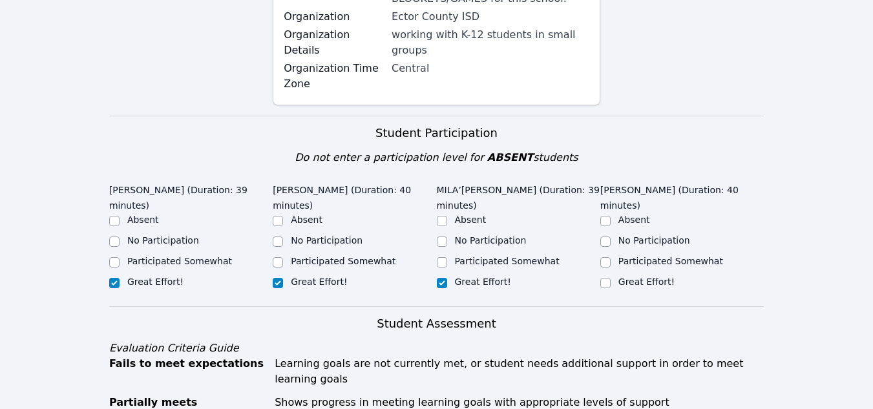
click at [639, 277] on label "Great Effort!" at bounding box center [646, 282] width 56 height 10
click at [611, 278] on input "Great Effort!" at bounding box center [605, 283] width 10 height 10
checkbox input "true"
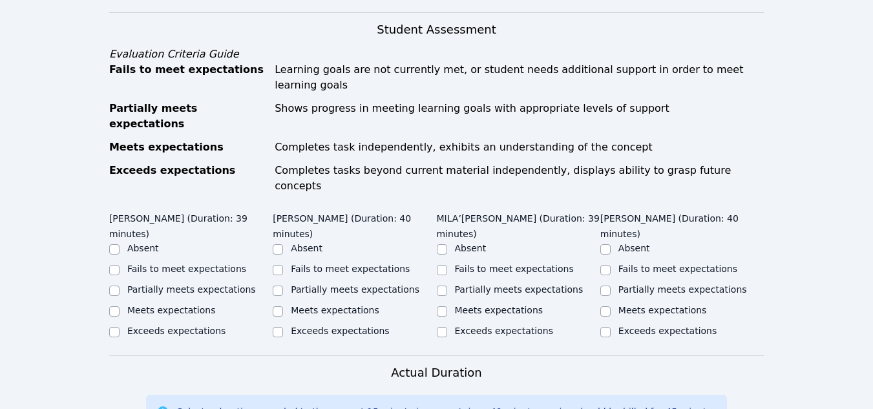
scroll to position [581, 0]
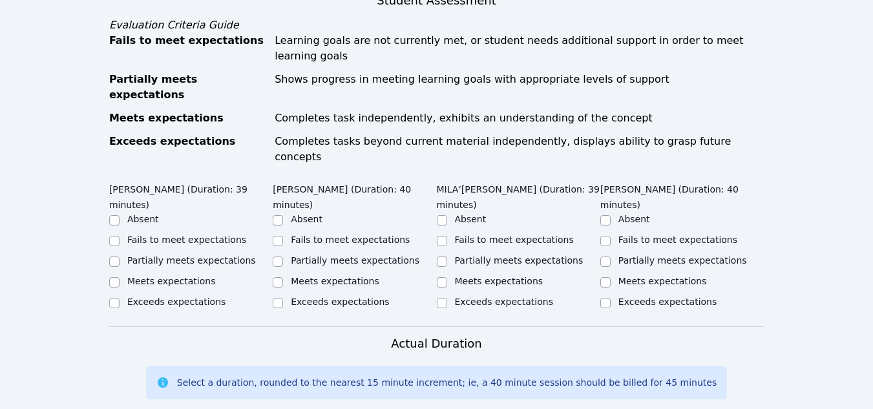
click at [151, 297] on label "Exceeds expectations" at bounding box center [176, 302] width 98 height 10
click at [120, 298] on input "Exceeds expectations" at bounding box center [114, 303] width 10 height 10
checkbox input "true"
click at [357, 297] on label "Exceeds expectations" at bounding box center [340, 302] width 98 height 10
click at [283, 298] on input "Exceeds expectations" at bounding box center [278, 303] width 10 height 10
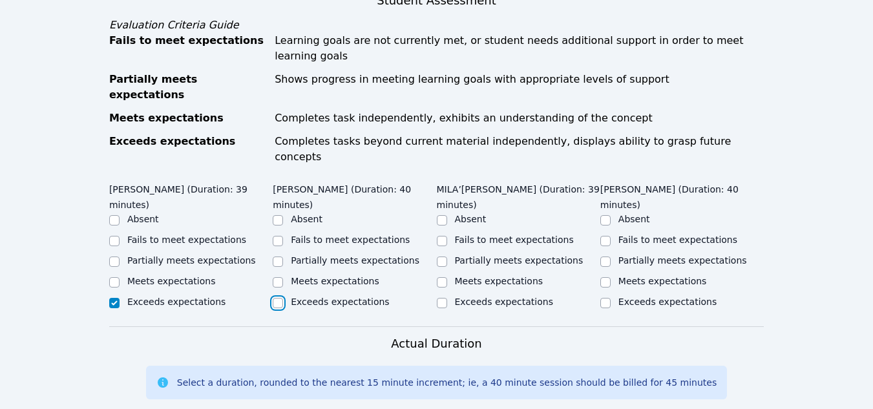
checkbox input "true"
click at [504, 247] on div "MILA’VAE TAVAREZ (Duration: 39 minutes) Absent Fails to meet expectations Parti…" at bounding box center [518, 248] width 163 height 141
click at [519, 297] on label "Exceeds expectations" at bounding box center [504, 302] width 98 height 10
click at [447, 298] on input "Exceeds expectations" at bounding box center [442, 303] width 10 height 10
checkbox input "true"
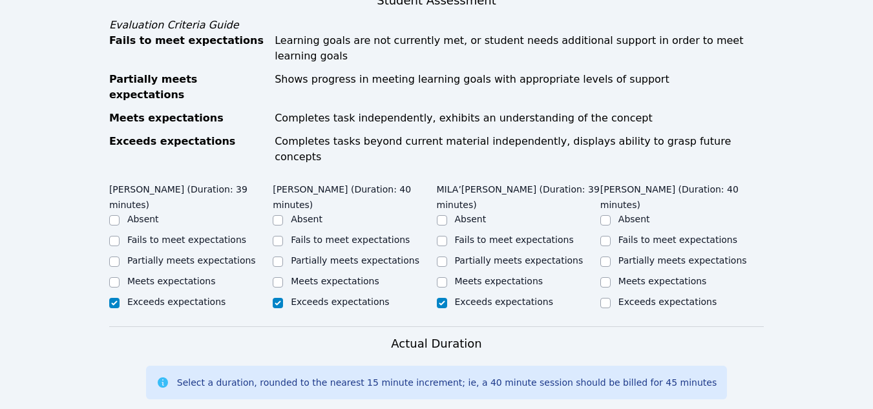
click at [652, 297] on label "Exceeds expectations" at bounding box center [667, 302] width 98 height 10
click at [611, 298] on input "Exceeds expectations" at bounding box center [605, 303] width 10 height 10
checkbox input "true"
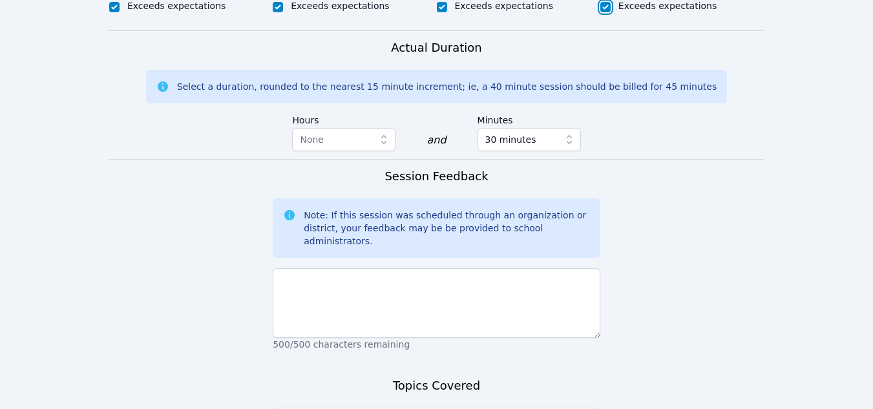
scroll to position [904, 0]
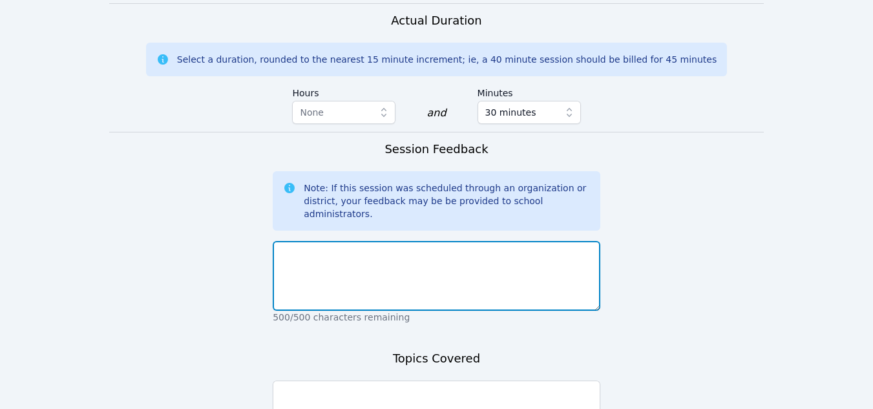
click at [305, 241] on textarea at bounding box center [437, 276] width 328 height 70
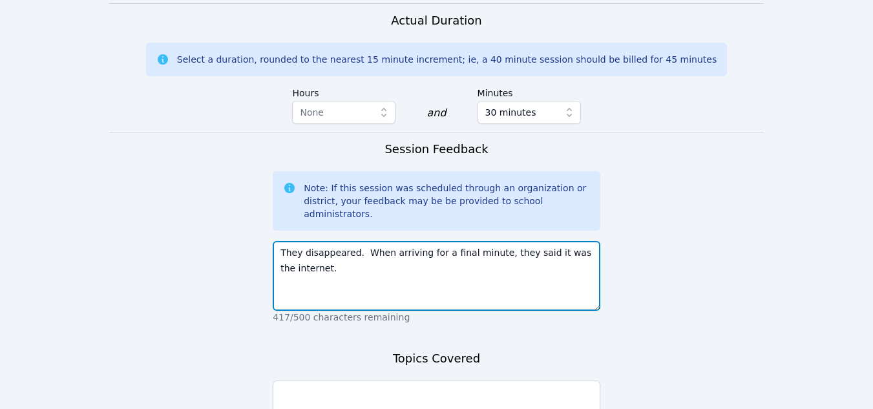
type textarea "They disappeared. When arriving for a final minute, they said it was the intern…"
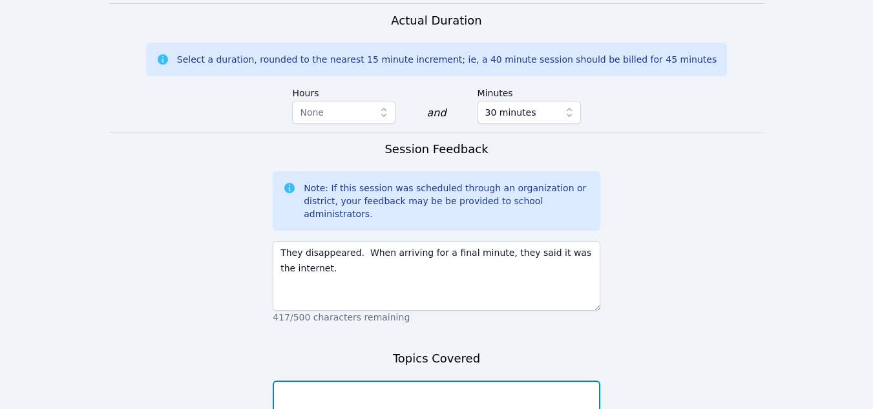
click at [336, 381] on textarea at bounding box center [437, 416] width 328 height 70
type textarea "W"
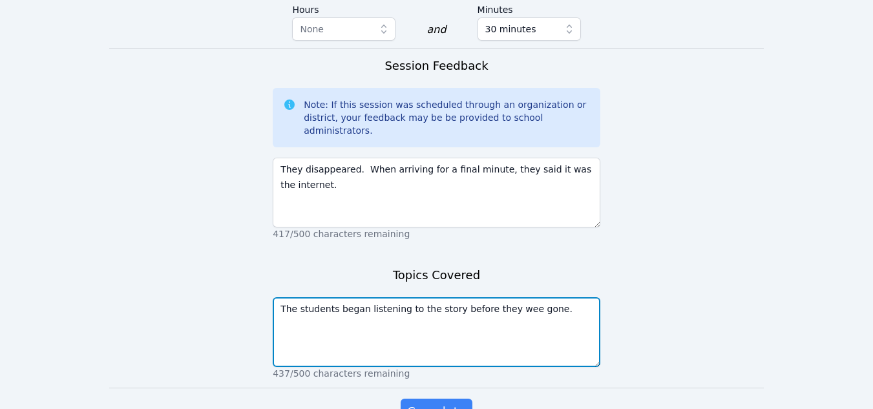
scroll to position [990, 0]
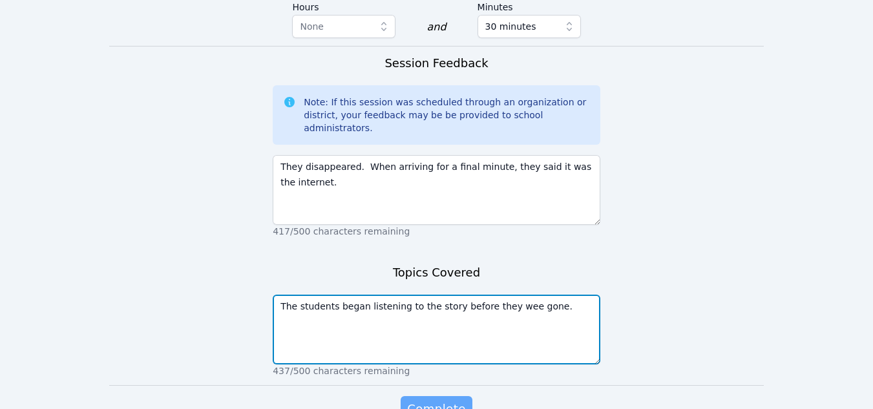
type textarea "The students began listening to the story before they wee gone."
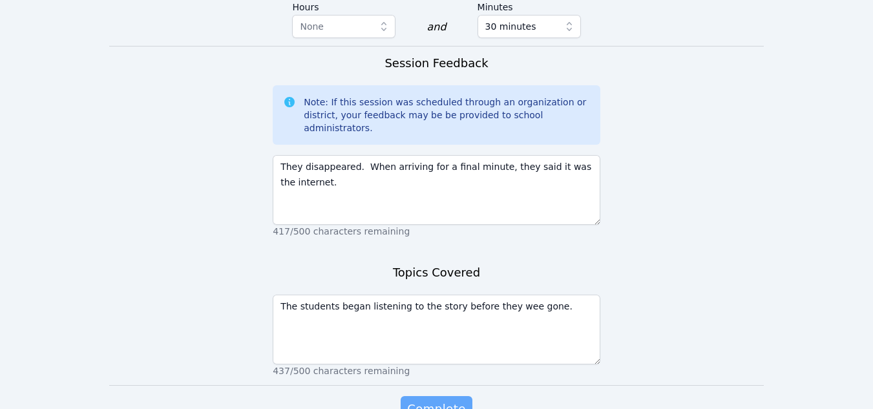
click at [435, 400] on span "Complete" at bounding box center [436, 409] width 58 height 18
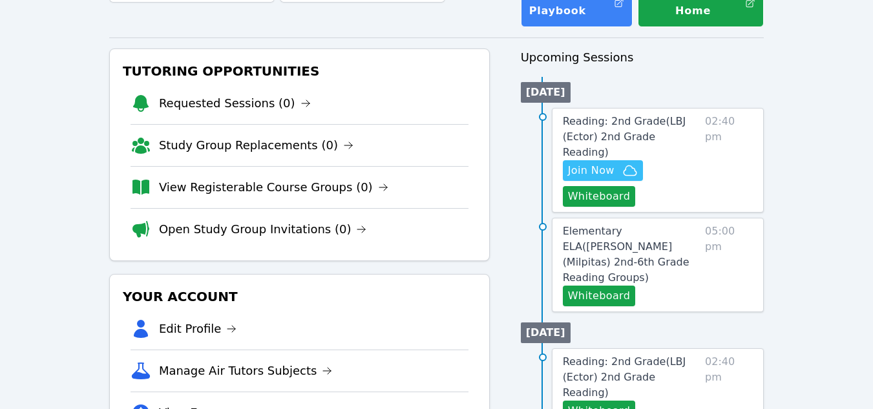
scroll to position [129, 0]
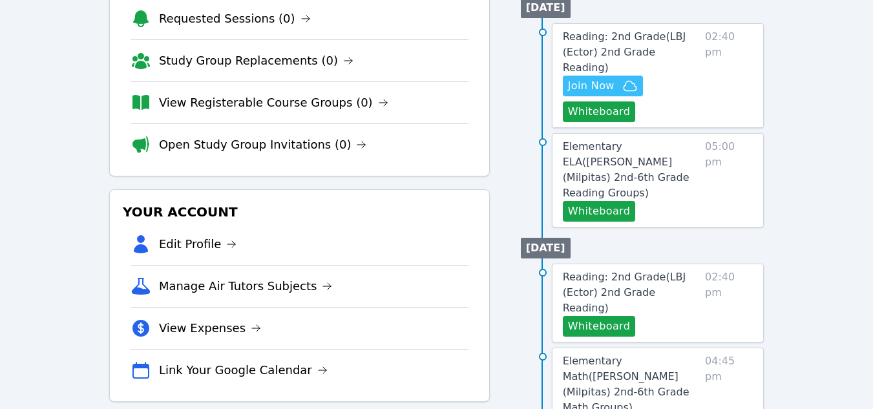
scroll to position [194, 0]
click at [622, 200] on button "Whiteboard" at bounding box center [599, 210] width 73 height 21
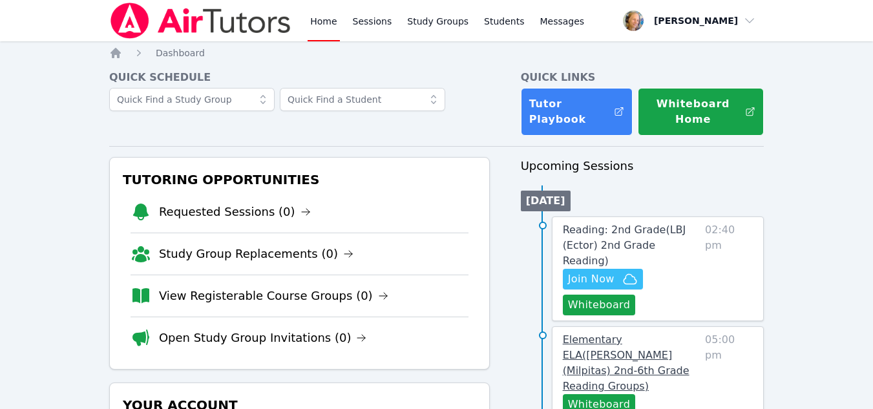
click at [643, 332] on link "Elementary ELA ( [PERSON_NAME] (Milpitas) 2nd-6th Grade Reading Groups )" at bounding box center [631, 363] width 137 height 62
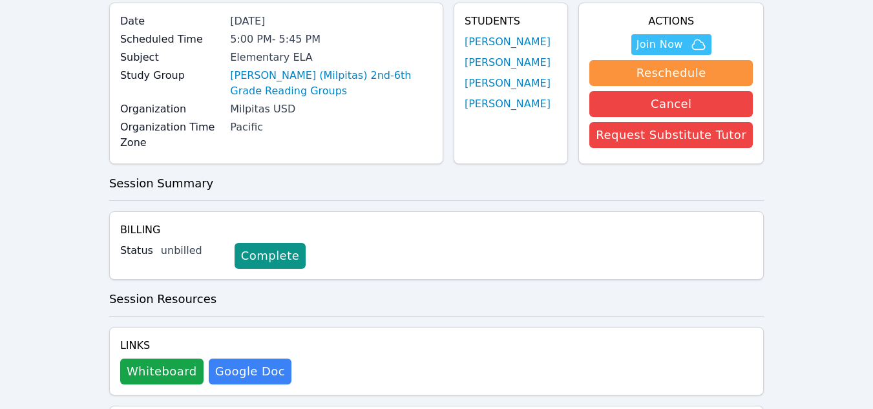
scroll to position [194, 0]
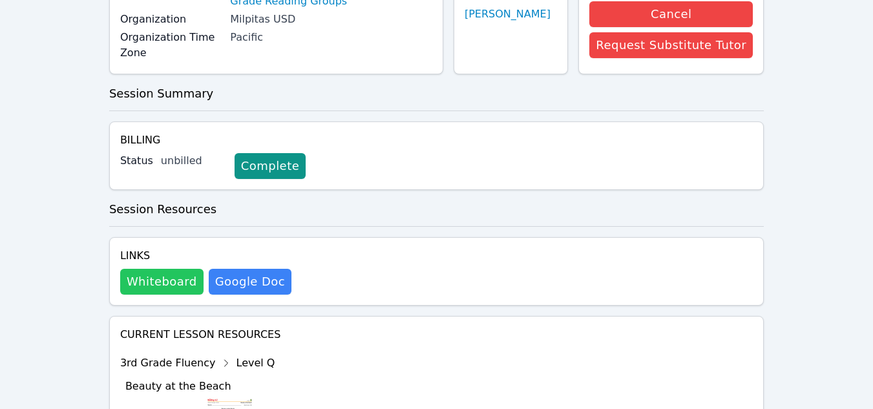
click at [172, 285] on button "Whiteboard" at bounding box center [161, 282] width 83 height 26
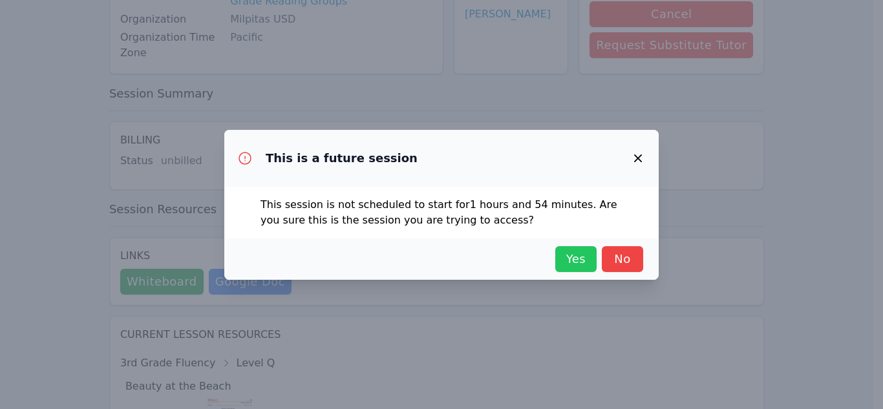
click at [580, 266] on span "Yes" at bounding box center [575, 259] width 28 height 18
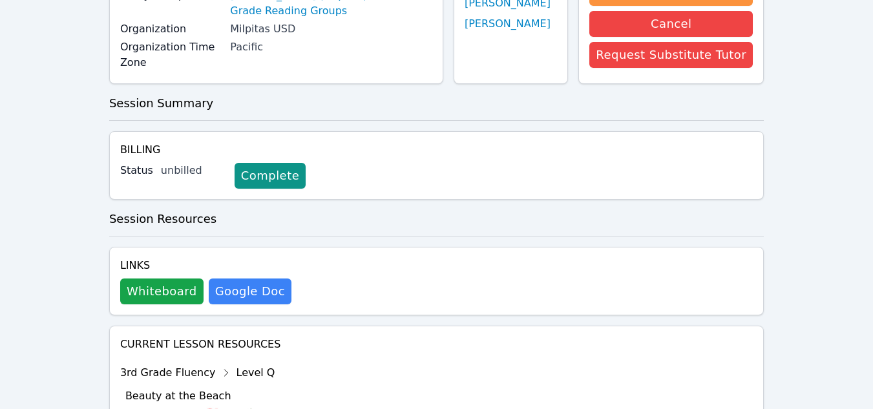
scroll to position [0, 0]
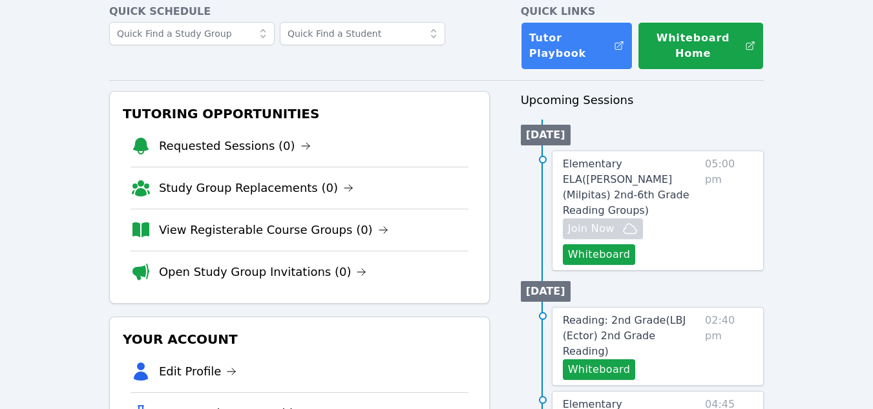
scroll to position [65, 0]
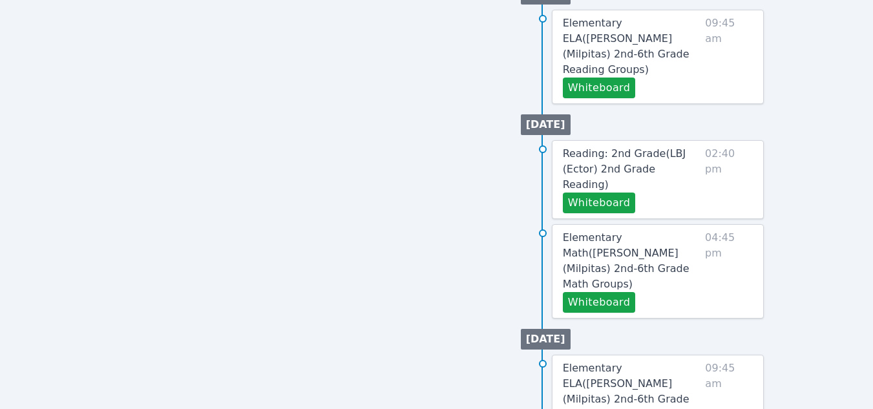
scroll to position [591, 0]
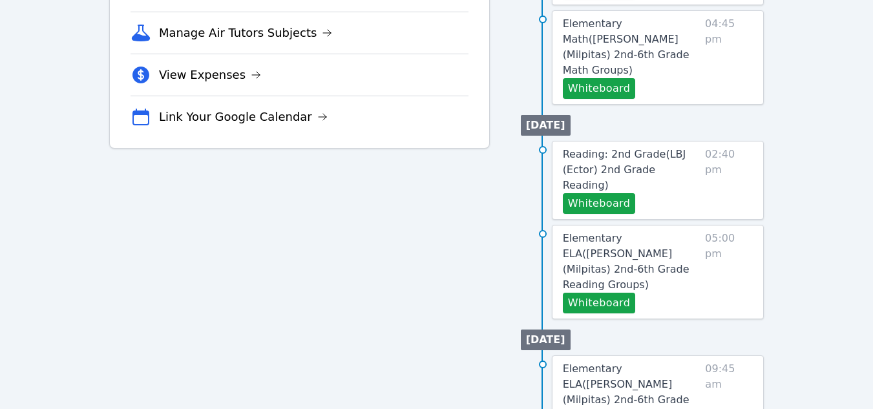
scroll to position [581, 0]
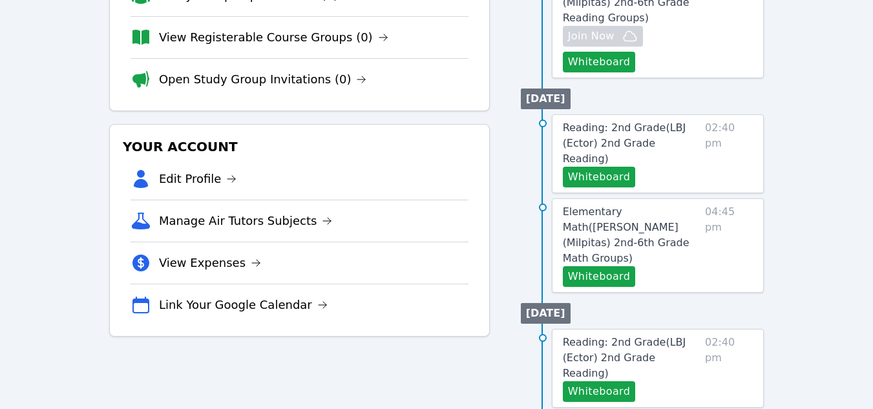
scroll to position [401, 0]
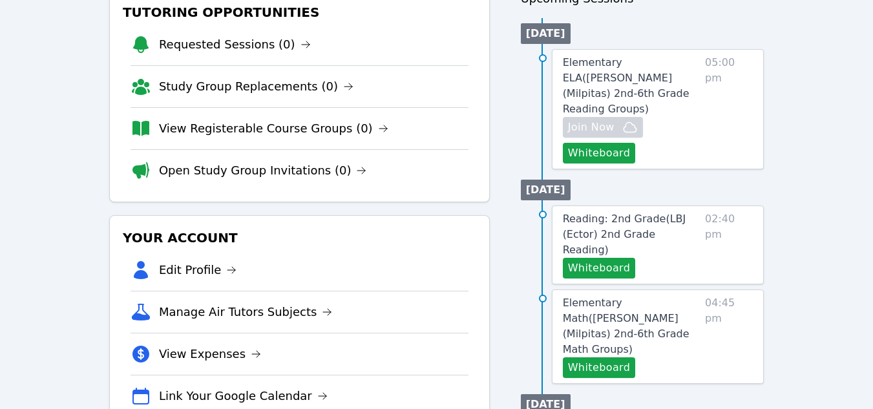
scroll to position [323, 0]
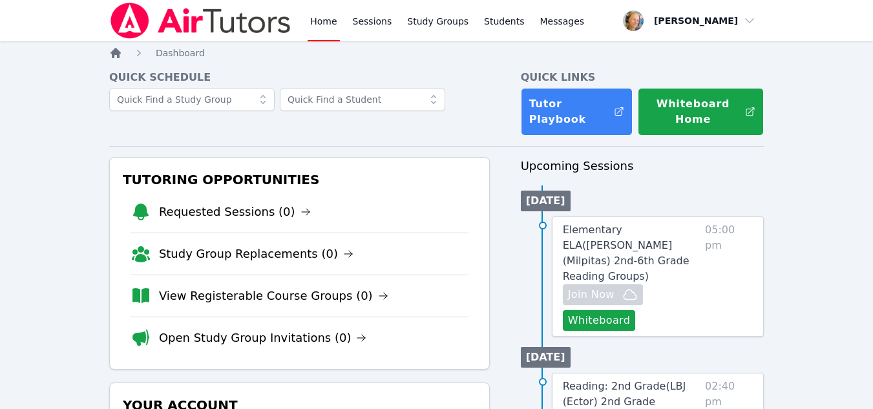
click at [113, 57] on icon "Breadcrumb" at bounding box center [115, 53] width 10 height 10
